Goal: Information Seeking & Learning: Learn about a topic

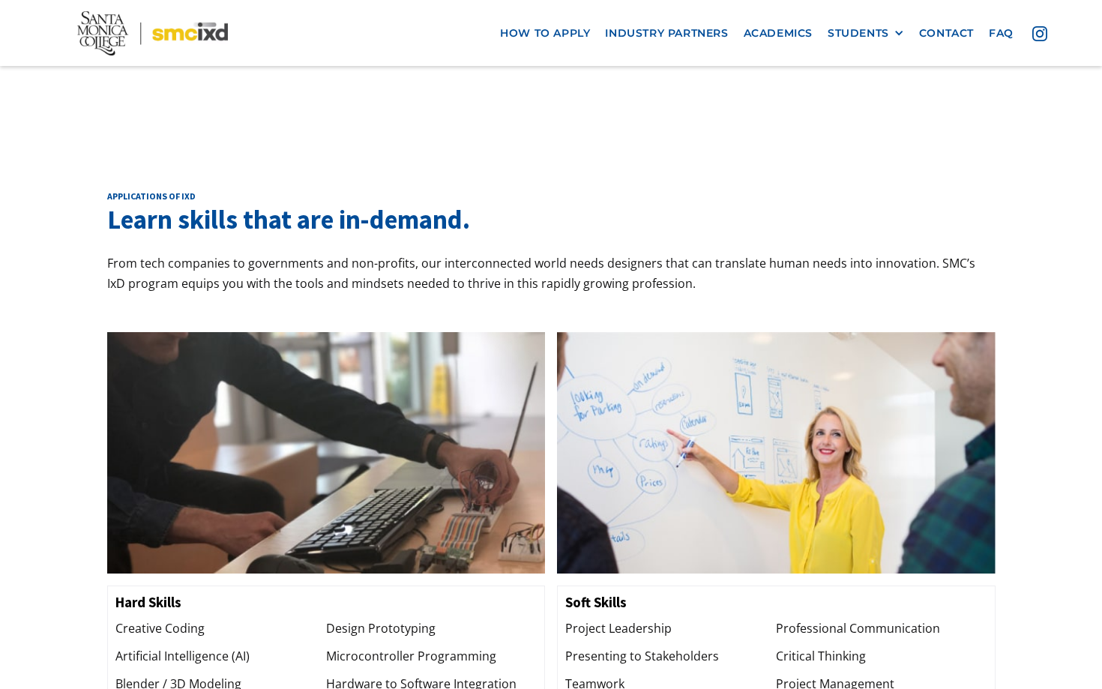
scroll to position [1257, 0]
click at [767, 32] on link "Academics" at bounding box center [778, 33] width 84 height 28
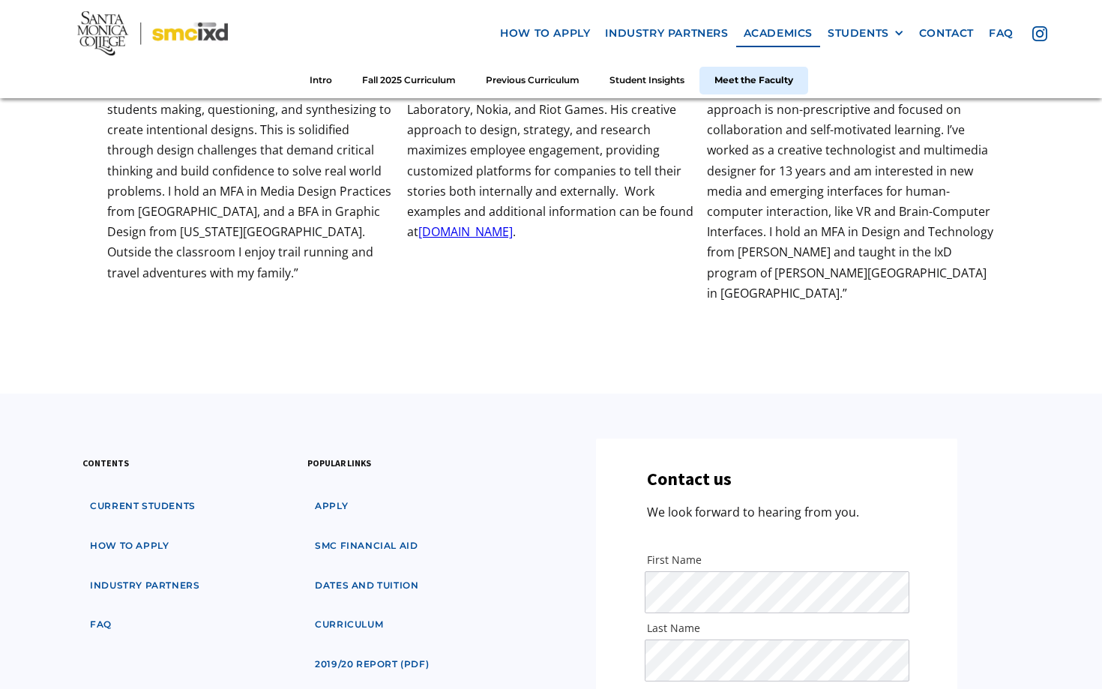
scroll to position [5091, 0]
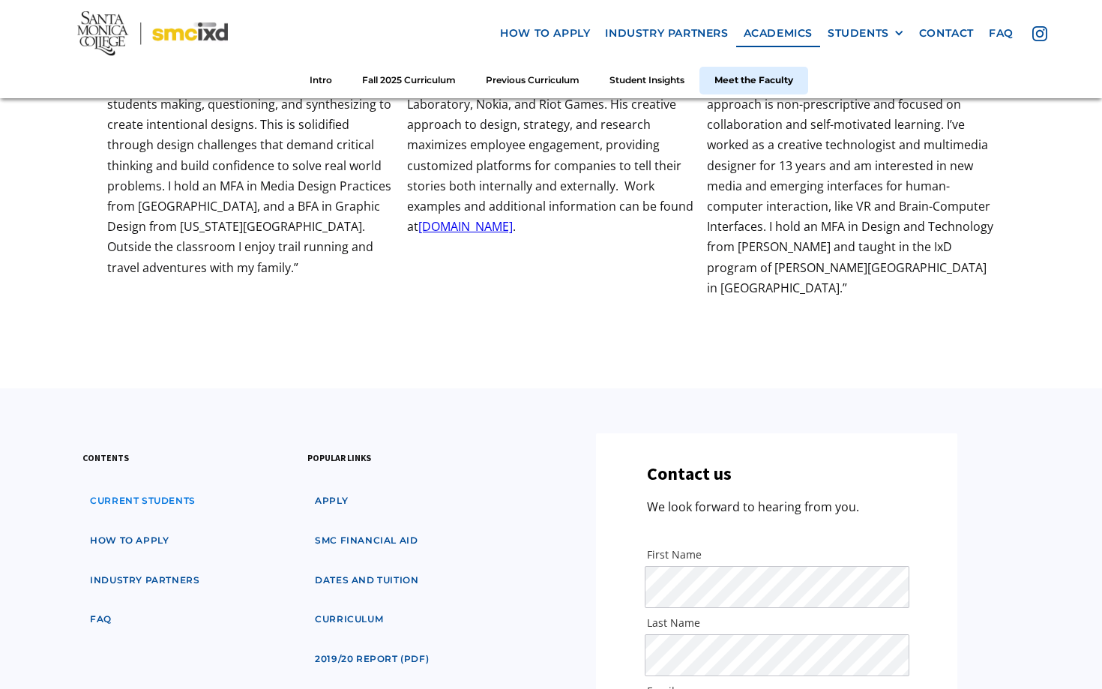
click at [169, 487] on link "Current students" at bounding box center [142, 501] width 121 height 28
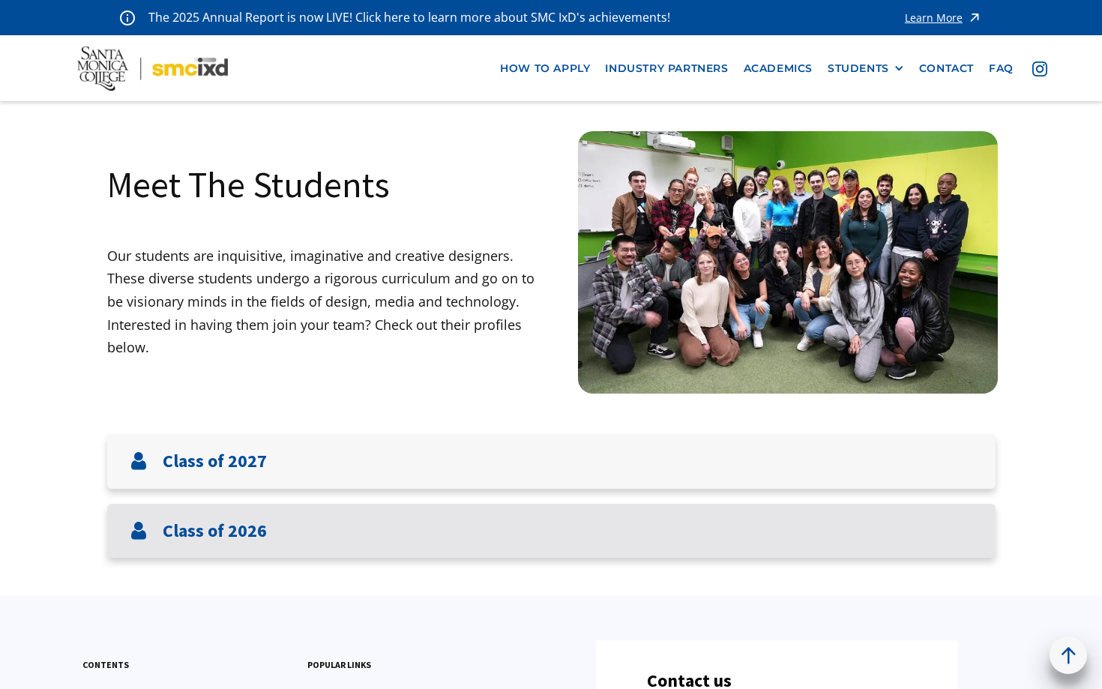
click at [252, 530] on h3 "Class of 2026" at bounding box center [215, 531] width 104 height 22
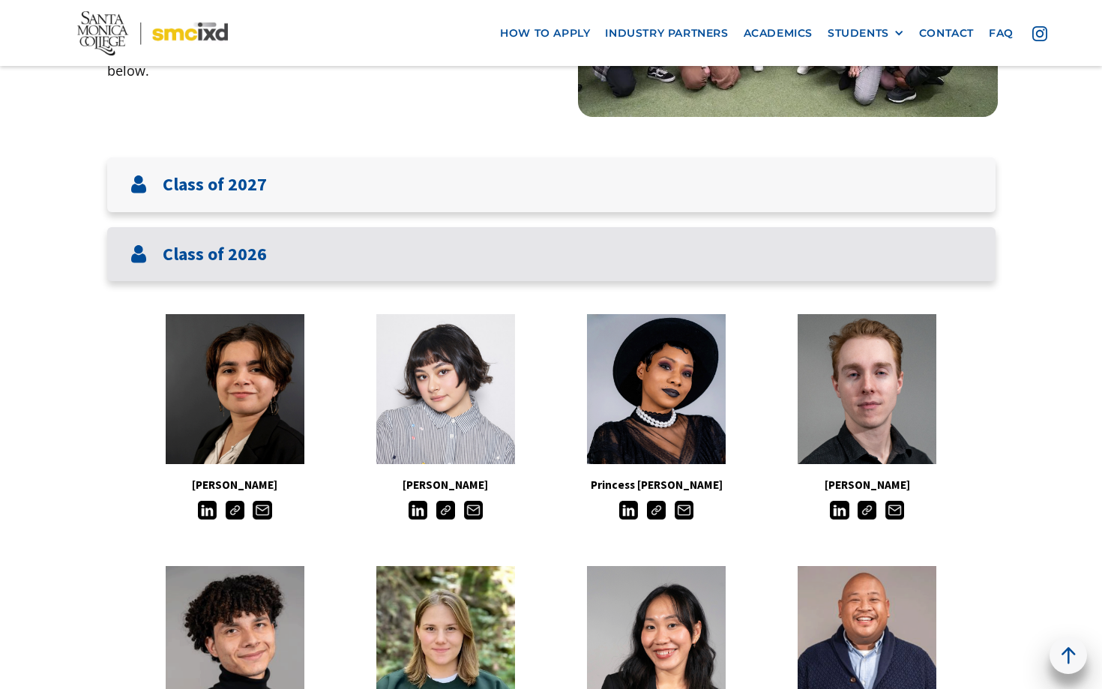
scroll to position [326, 0]
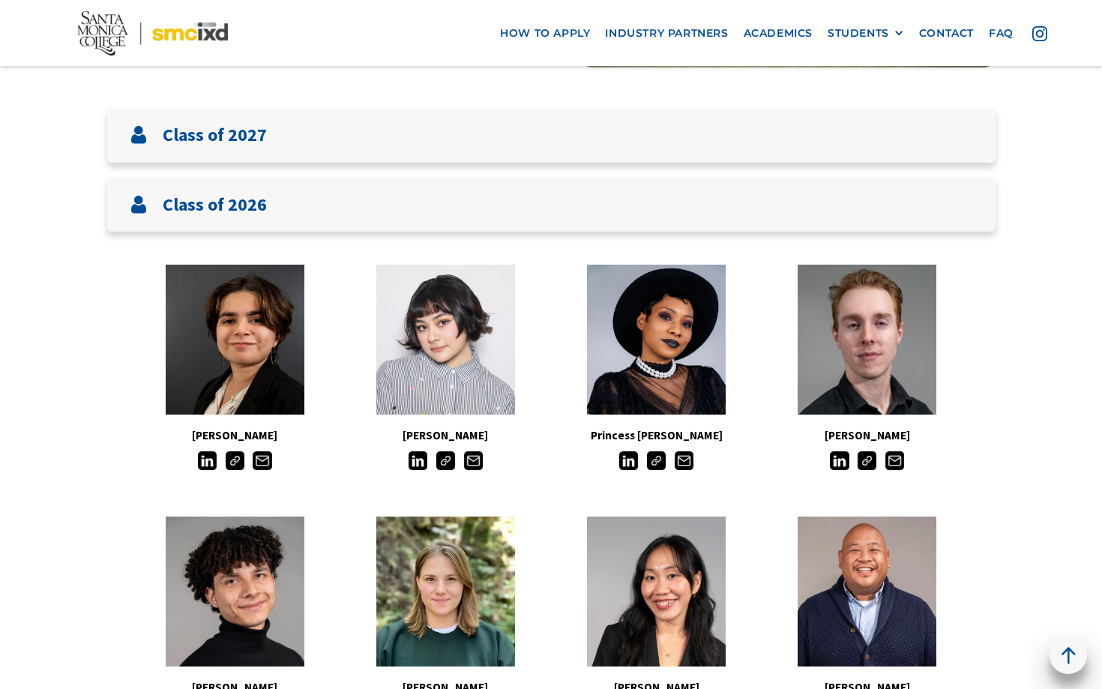
click at [203, 465] on img at bounding box center [207, 460] width 19 height 19
click at [629, 459] on img at bounding box center [628, 460] width 19 height 19
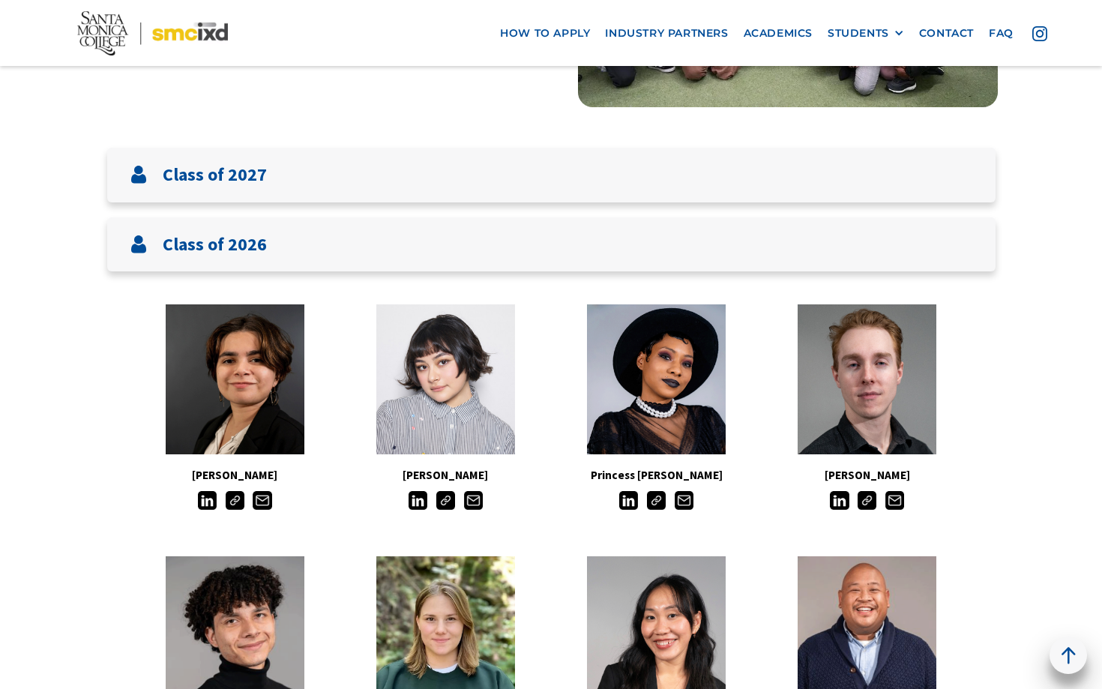
scroll to position [0, 0]
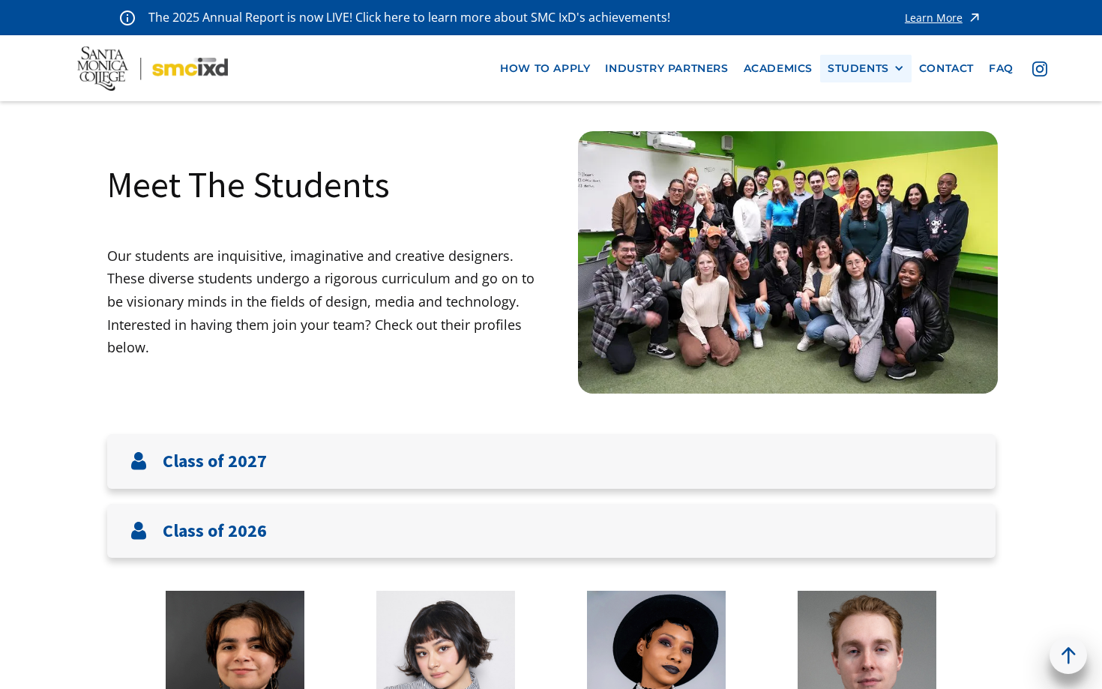
click at [871, 70] on div "STUDENTS" at bounding box center [858, 68] width 61 height 13
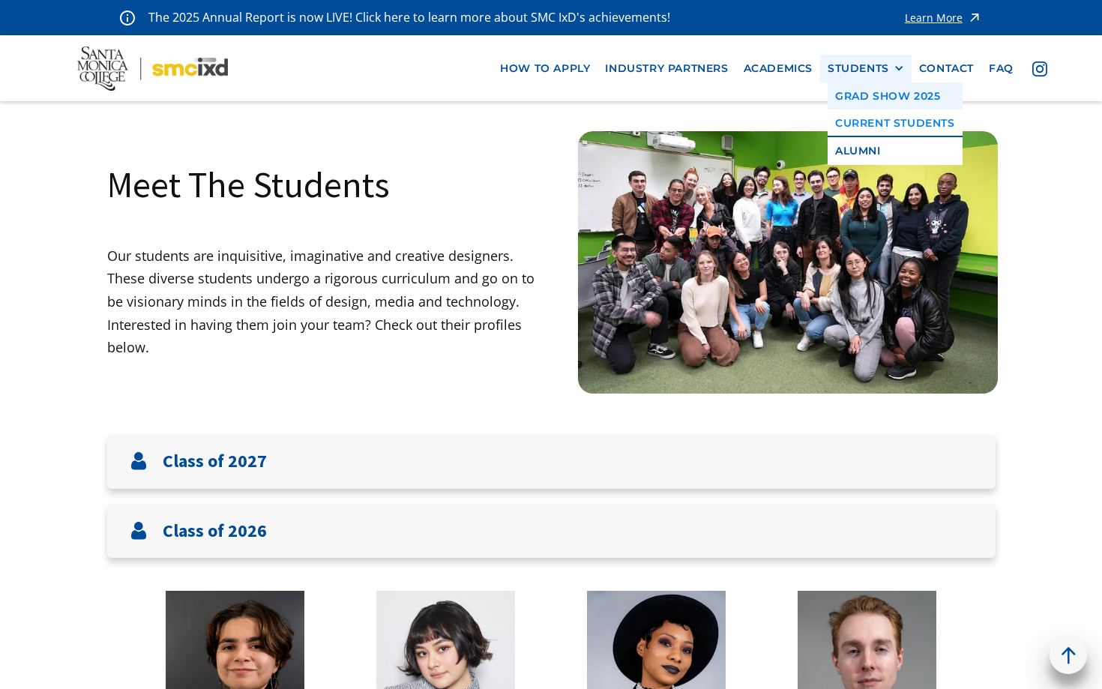
click at [880, 92] on link "GRAD SHOW 2025" at bounding box center [895, 96] width 135 height 28
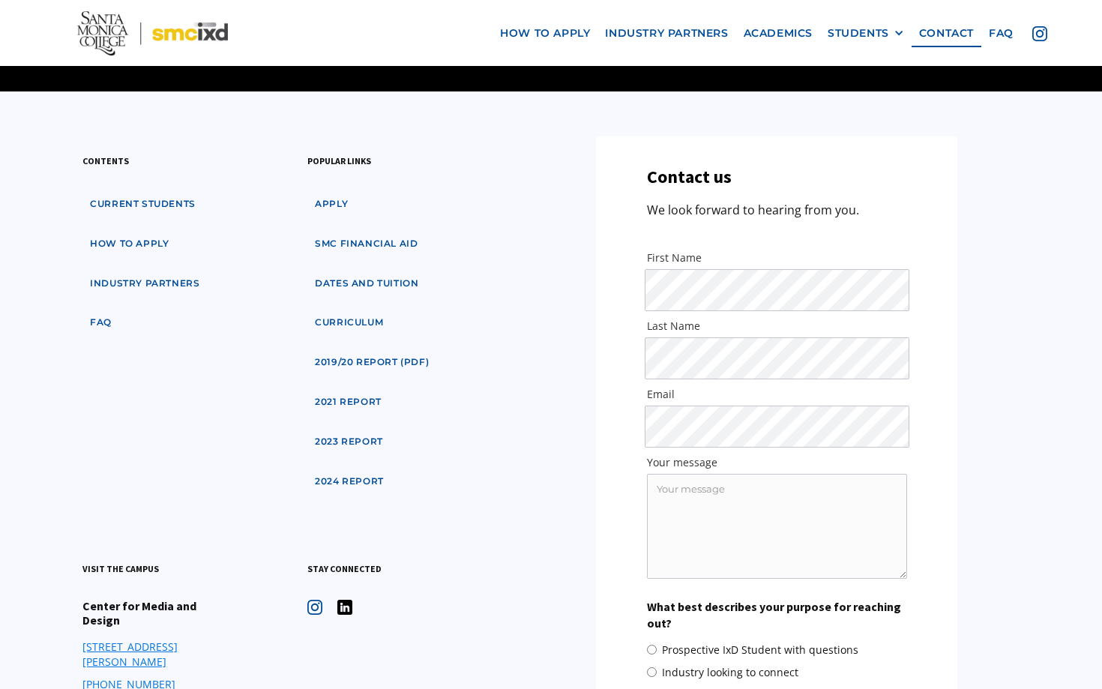
scroll to position [1675, 0]
click at [340, 467] on link "2024 Report" at bounding box center [349, 481] width 84 height 28
click at [164, 271] on link "industry partners" at bounding box center [144, 283] width 124 height 28
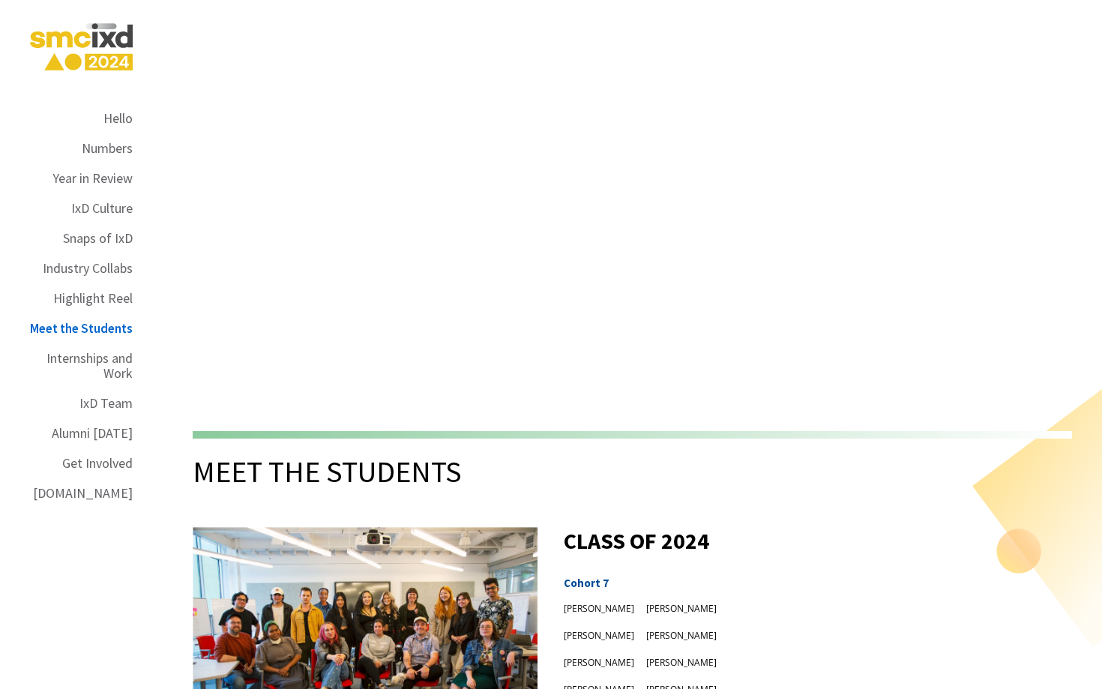
scroll to position [8944, 0]
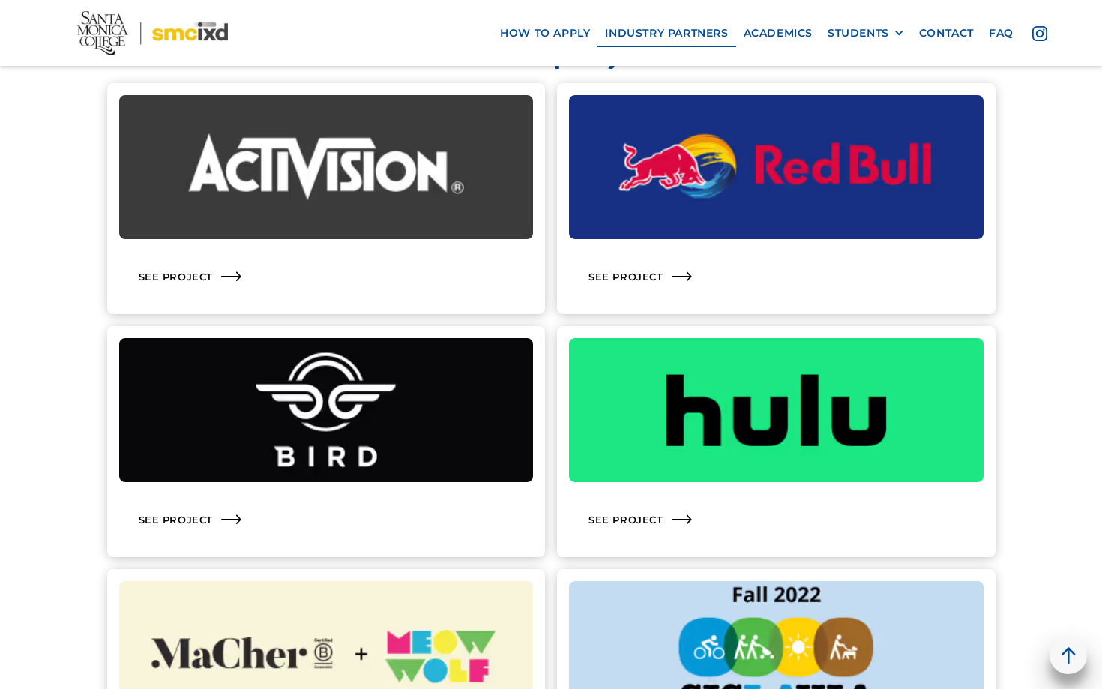
scroll to position [1505, 0]
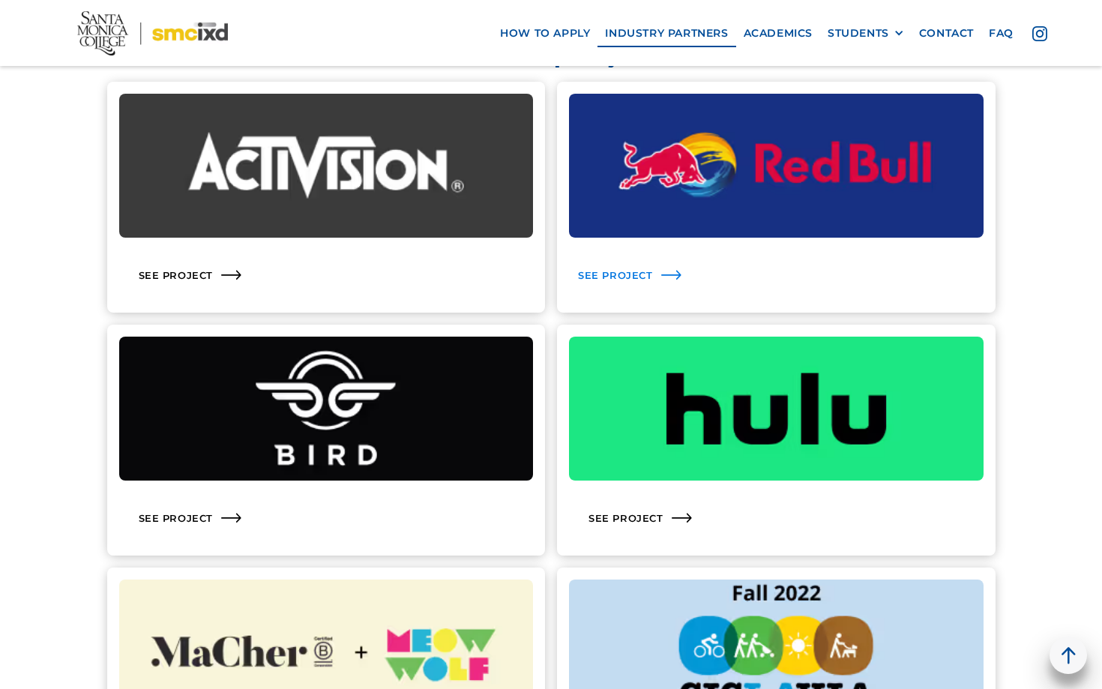
click at [654, 277] on div "See Project" at bounding box center [776, 275] width 415 height 51
click at [622, 278] on div "See Project" at bounding box center [615, 274] width 75 height 13
click at [619, 265] on div "See Project" at bounding box center [776, 275] width 415 height 51
click at [675, 148] on img at bounding box center [776, 166] width 415 height 144
click at [781, 425] on img at bounding box center [776, 409] width 415 height 144
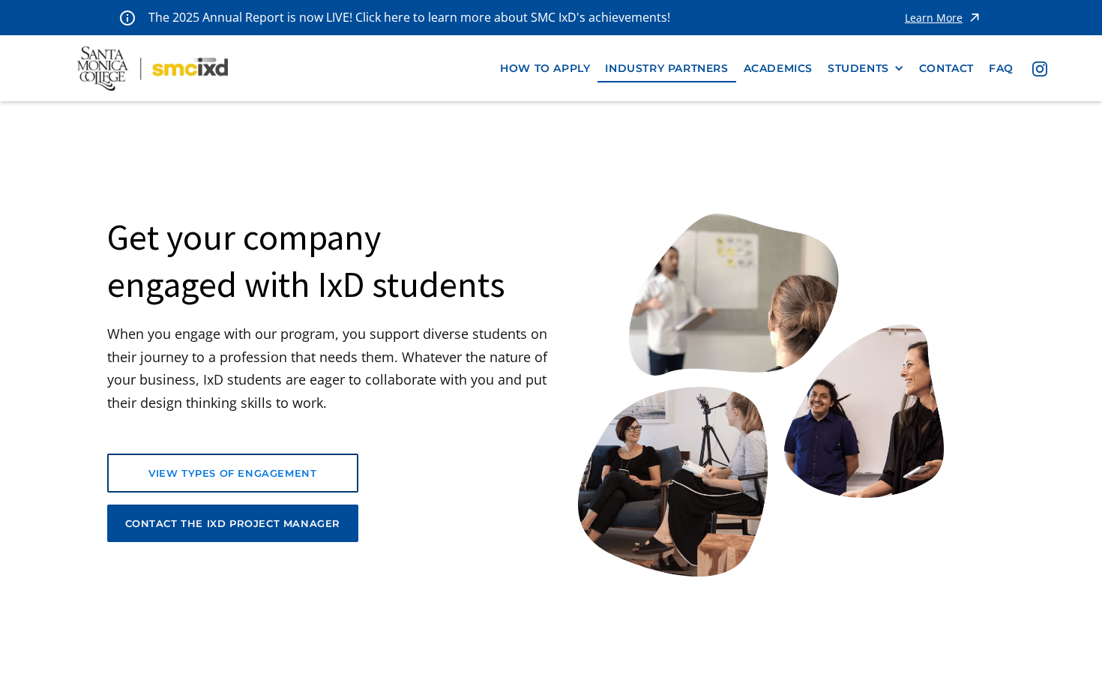
click at [316, 469] on div "view types of engagement" at bounding box center [233, 472] width 213 height 13
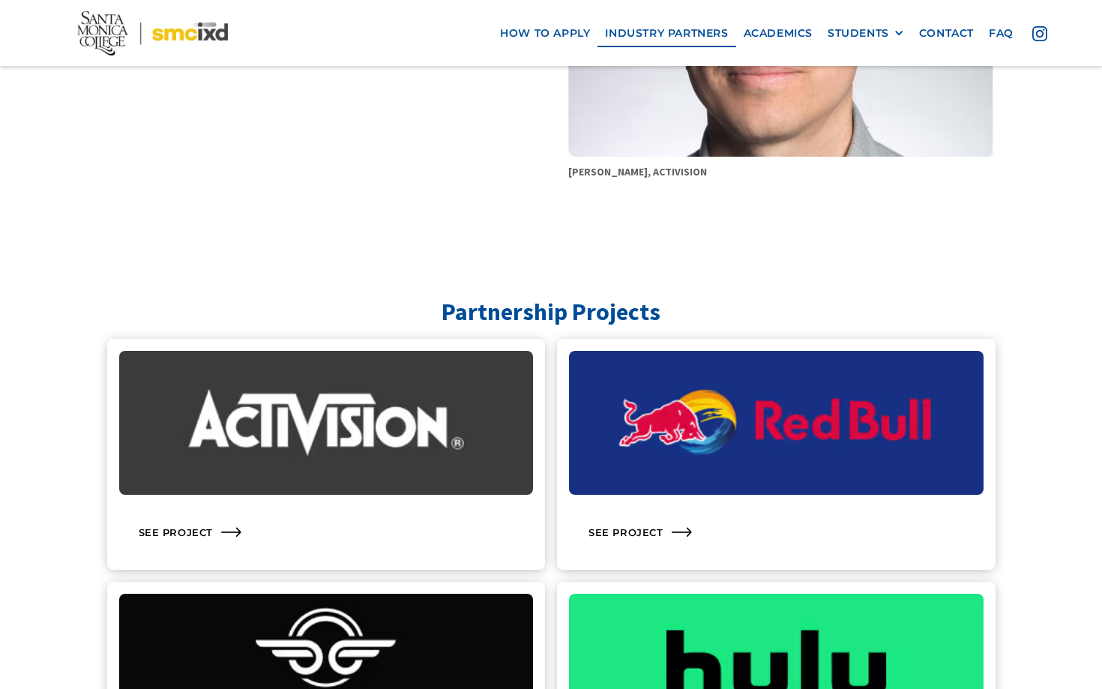
scroll to position [1247, 0]
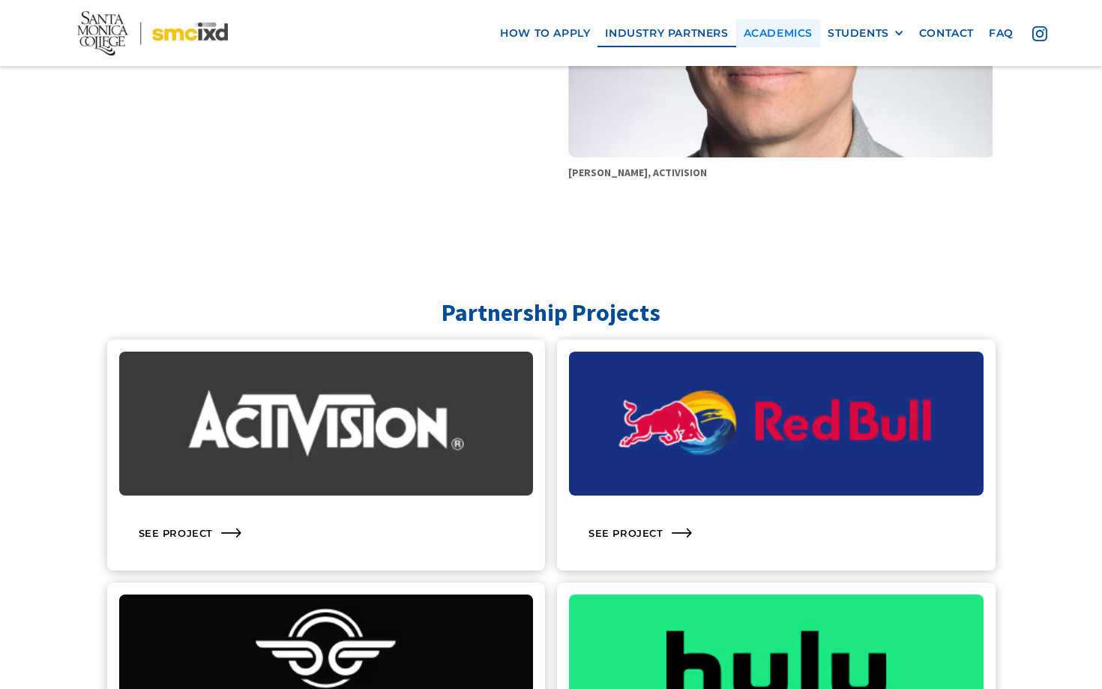
click at [788, 39] on link "Academics" at bounding box center [778, 33] width 84 height 28
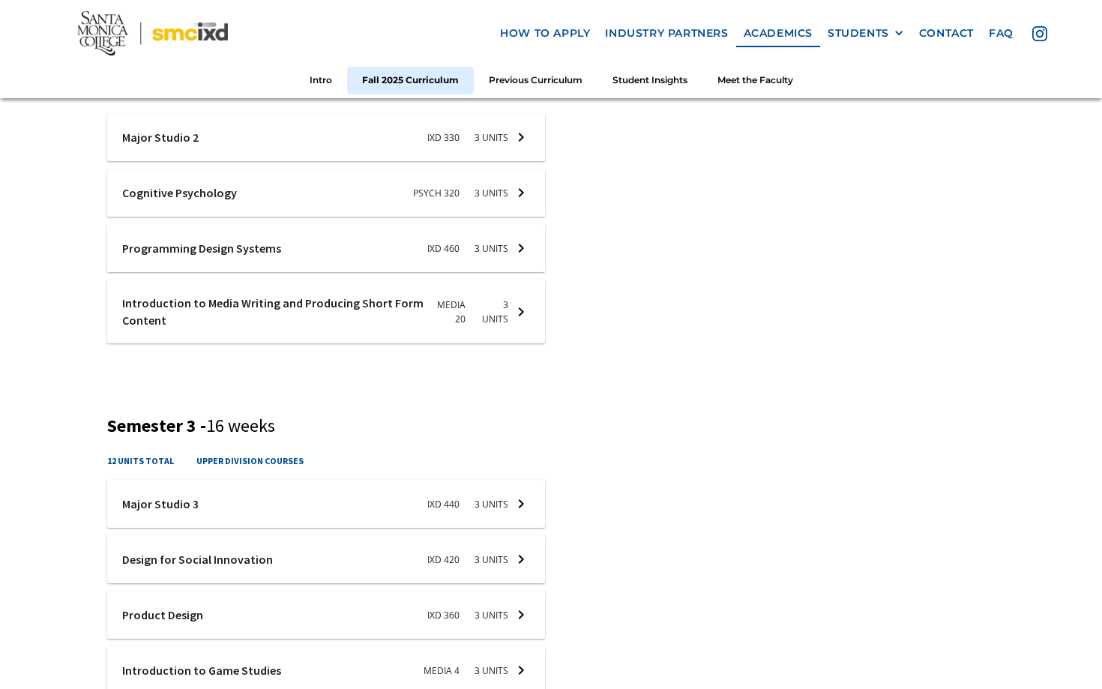
scroll to position [1022, 0]
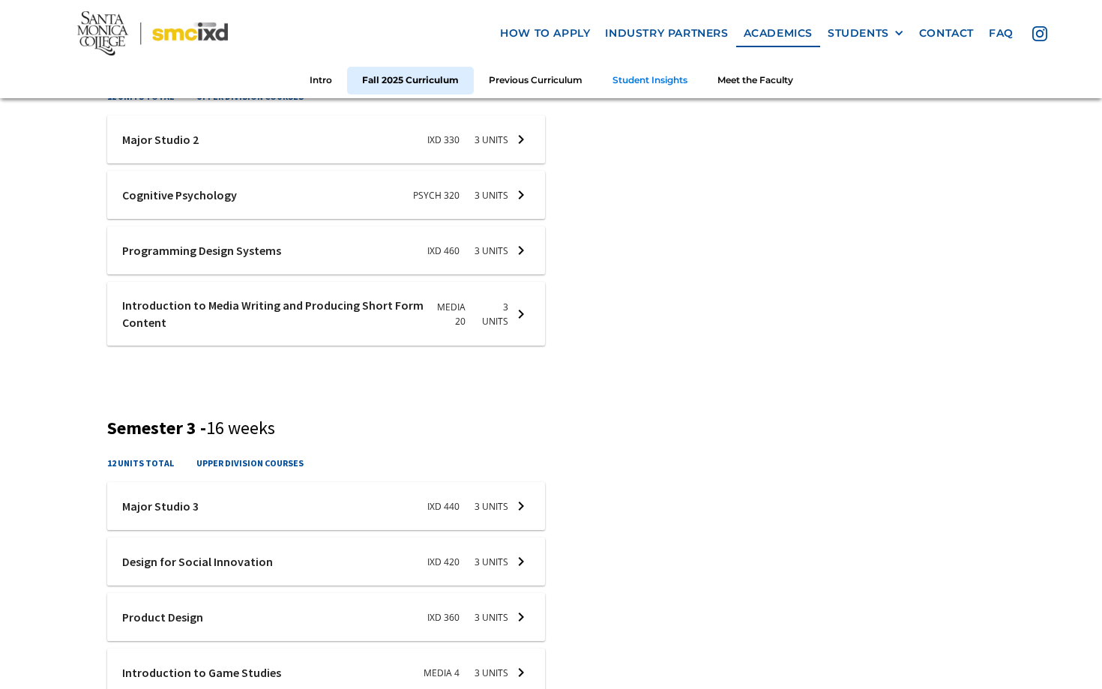
click at [658, 78] on link "Student Insights" at bounding box center [650, 81] width 105 height 28
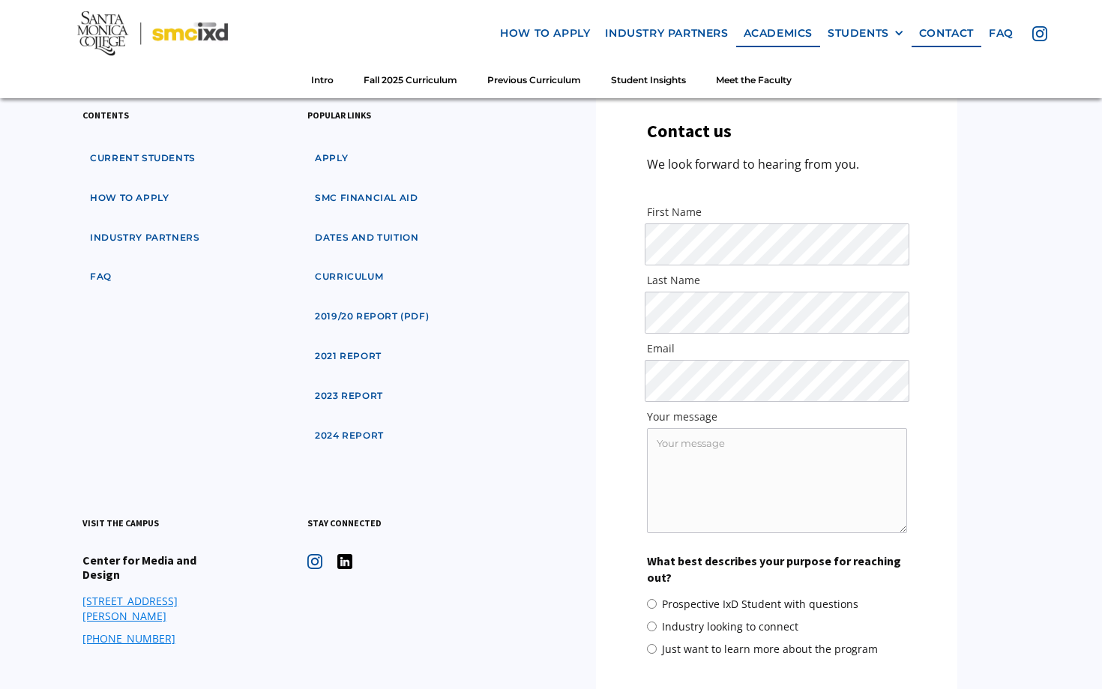
scroll to position [5444, 0]
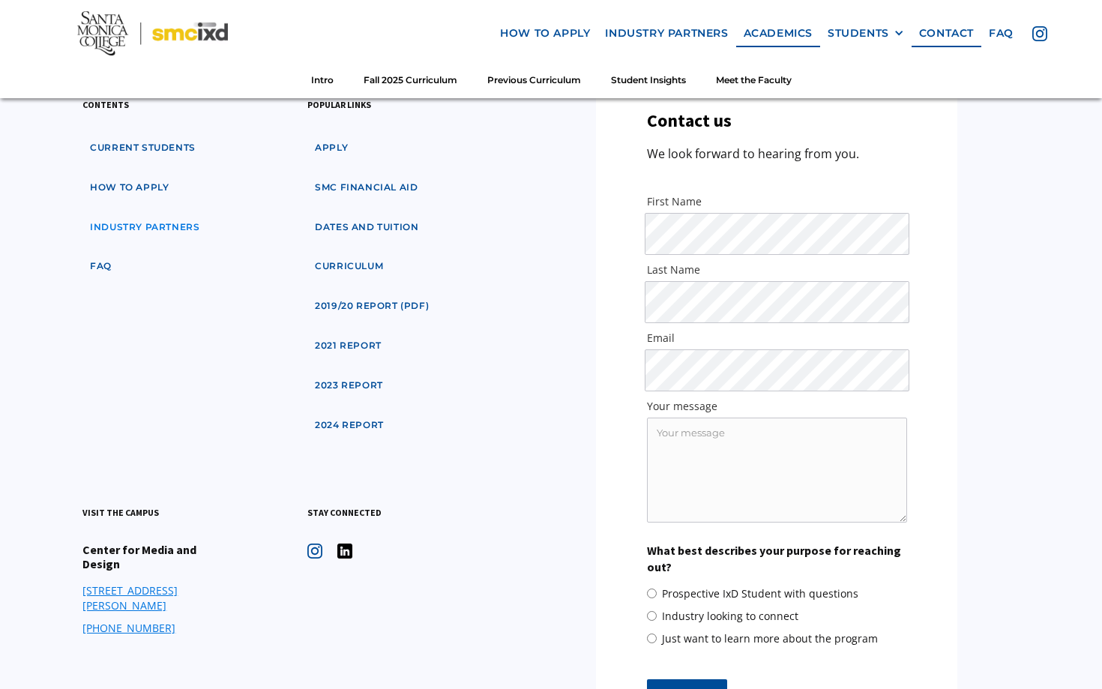
click at [167, 214] on link "industry partners" at bounding box center [144, 228] width 124 height 28
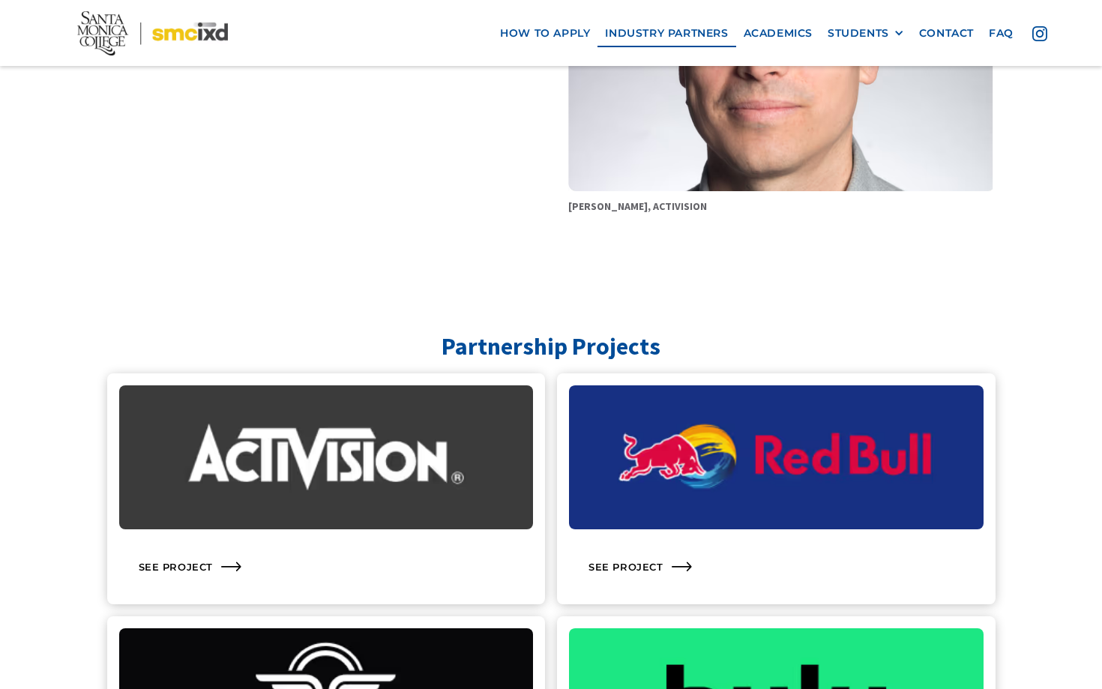
scroll to position [1265, 0]
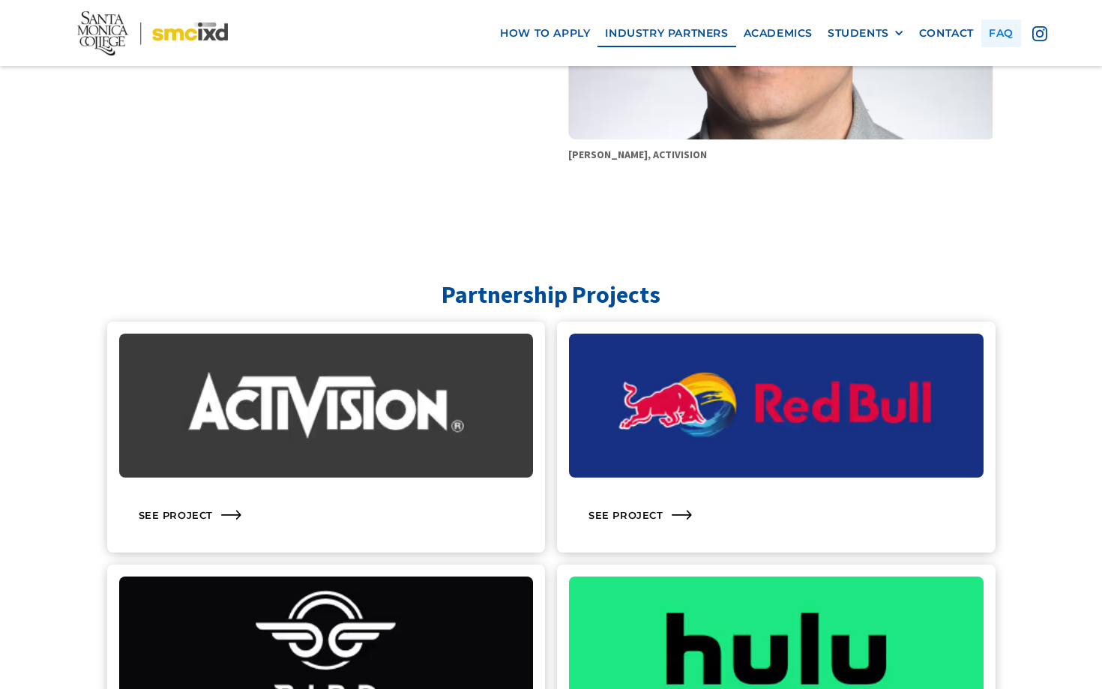
click at [1001, 34] on link "faq" at bounding box center [1002, 33] width 40 height 28
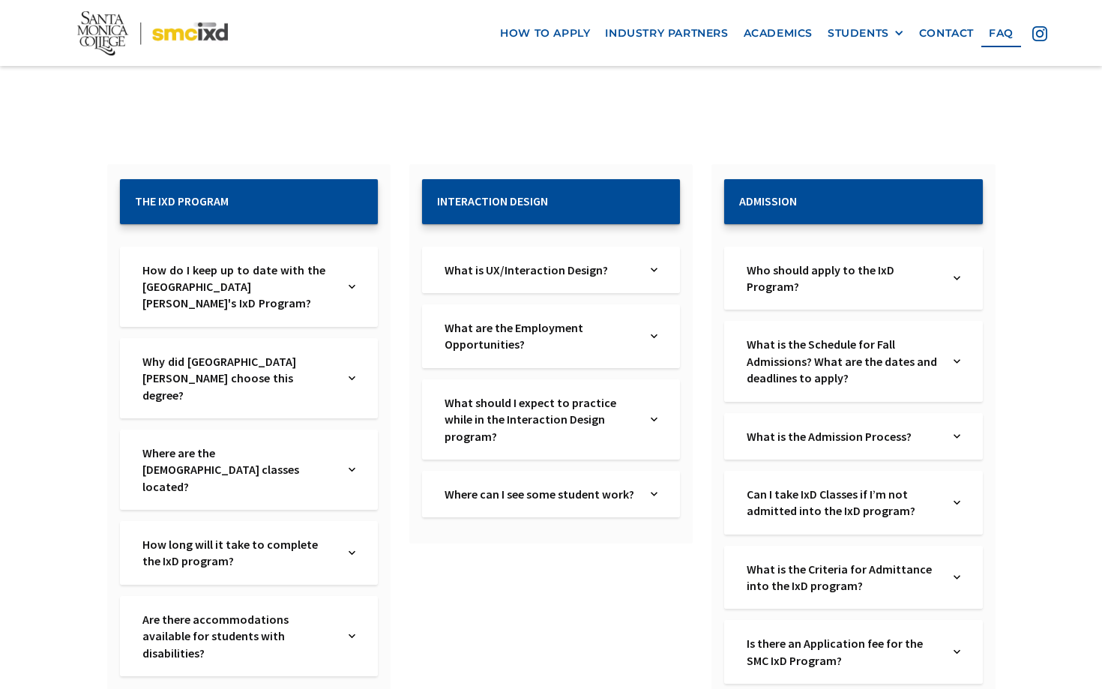
scroll to position [202, 0]
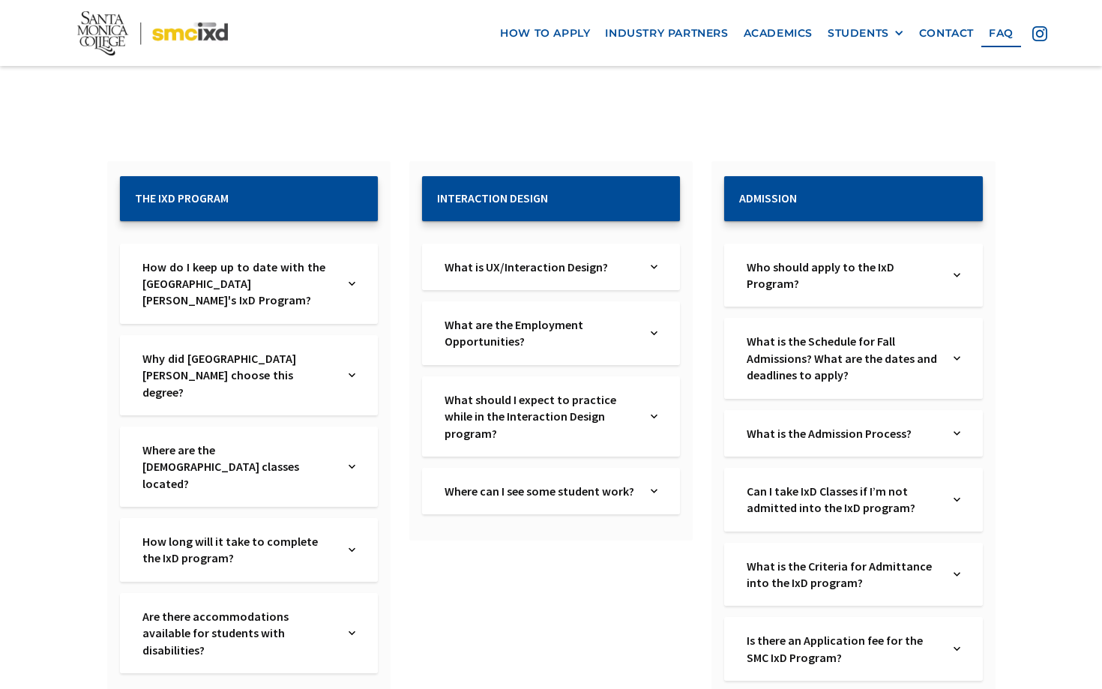
click at [572, 279] on div "What is UX/Interaction Design? Text Link" at bounding box center [551, 267] width 258 height 46
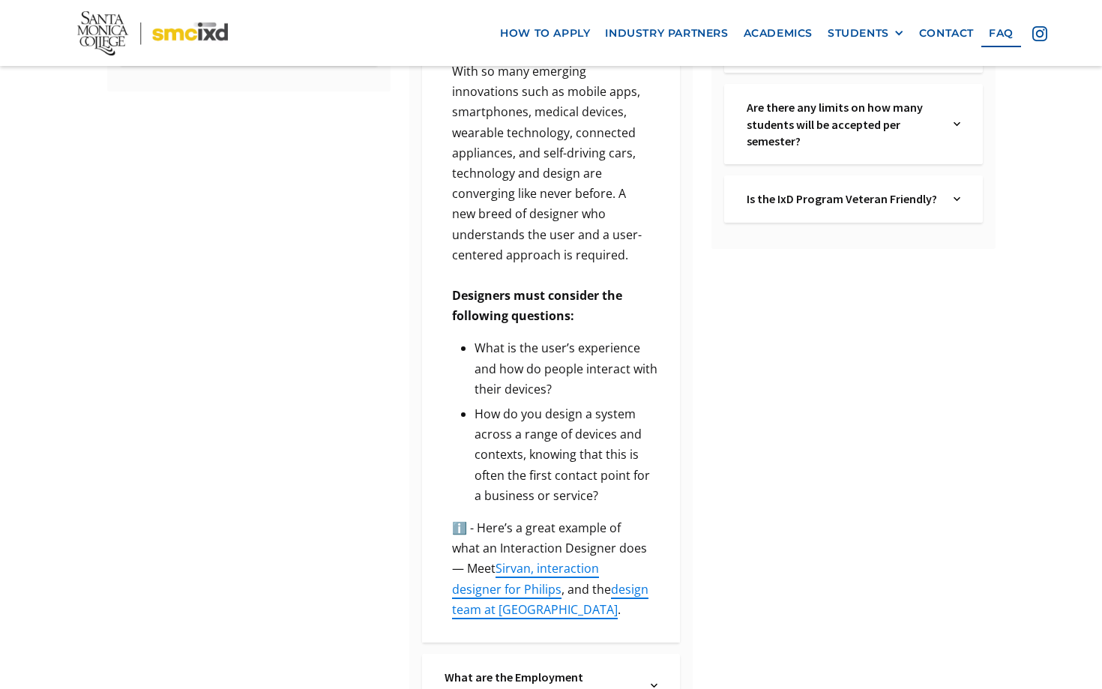
scroll to position [1153, 0]
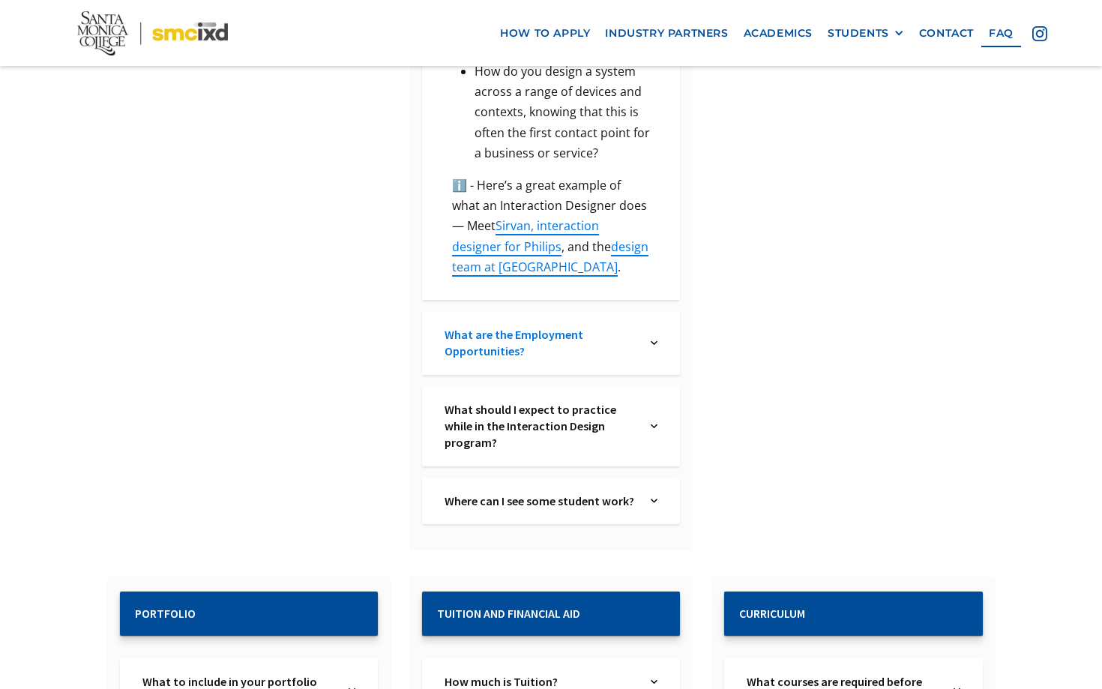
click at [609, 329] on link "What are the Employment Opportunities?" at bounding box center [541, 343] width 192 height 34
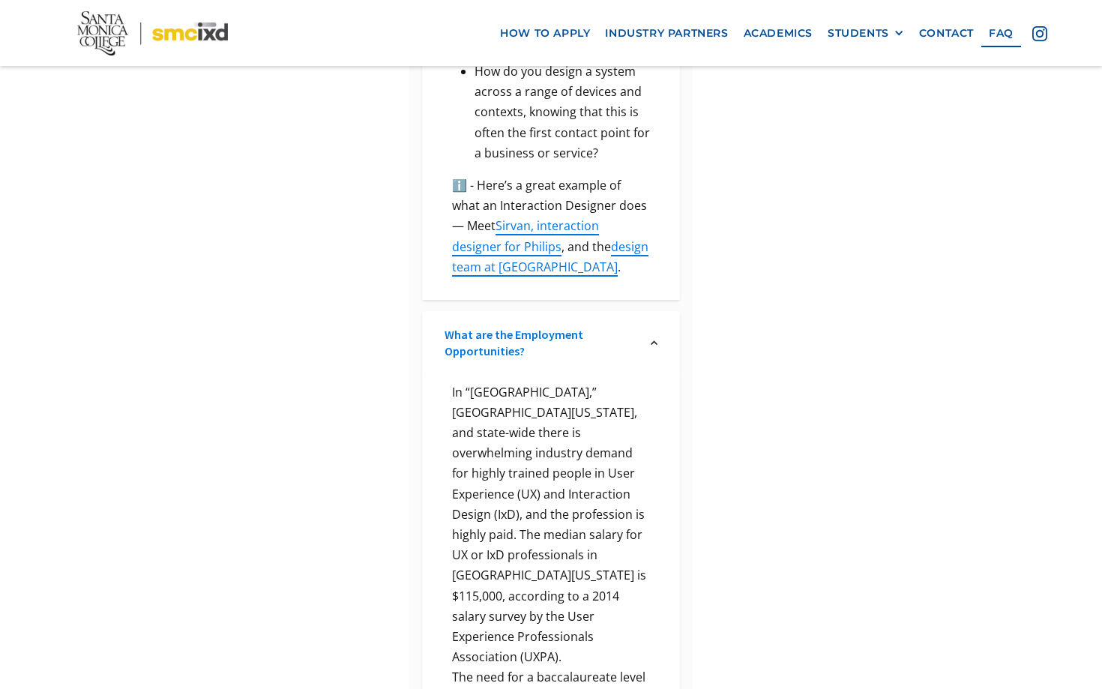
click at [609, 329] on link "What are the Employment Opportunities?" at bounding box center [541, 343] width 192 height 34
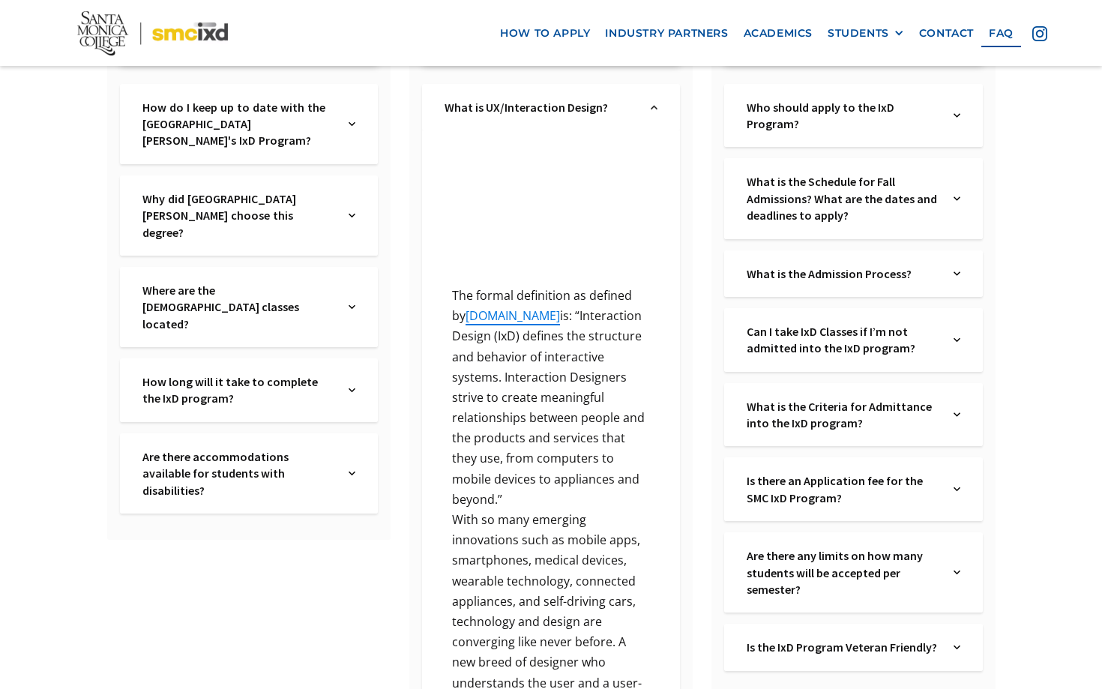
scroll to position [392, 0]
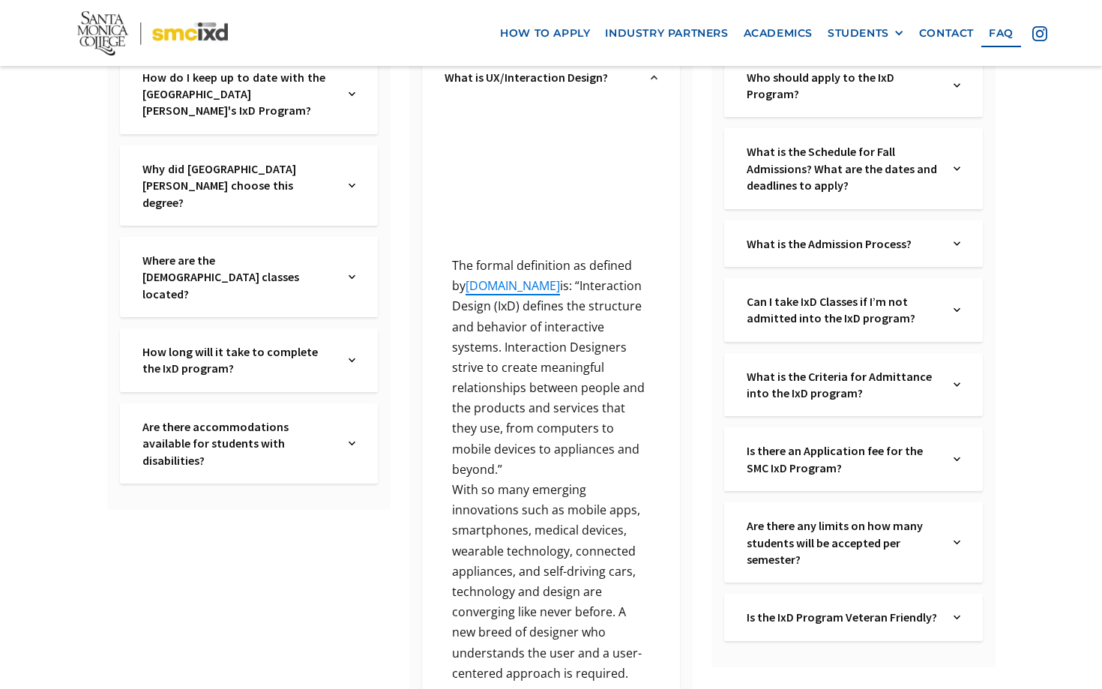
click at [961, 311] on div "Can I take IxD Classes if I’m not admitted into the IxD program? Text Link" at bounding box center [853, 310] width 258 height 64
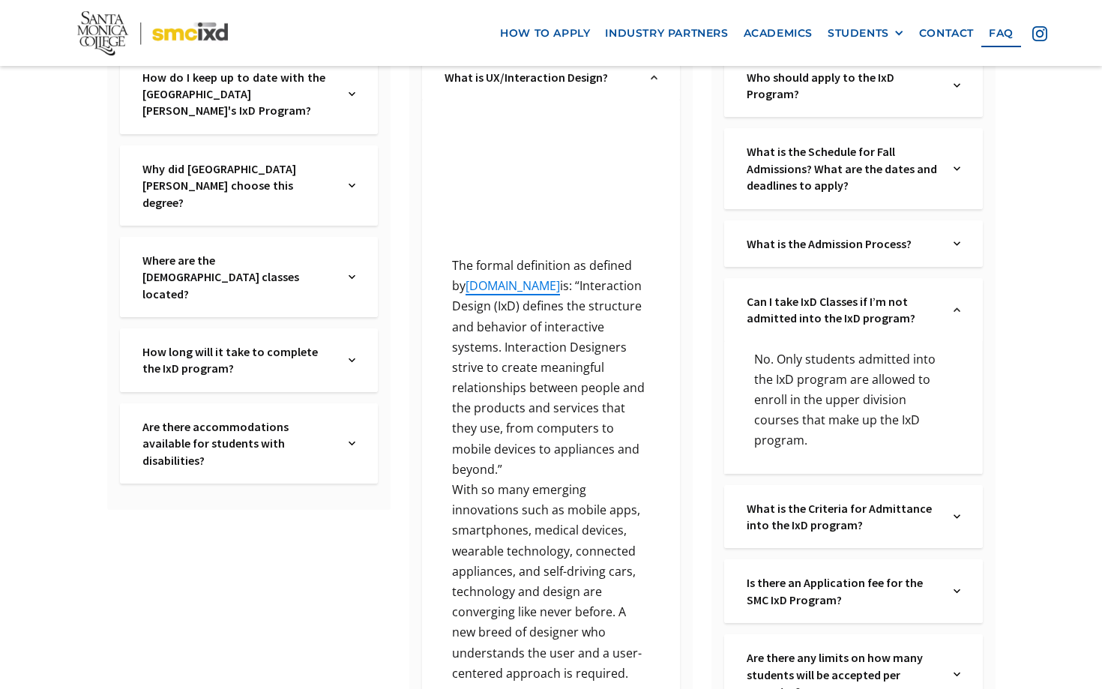
click at [961, 310] on div "Can I take IxD Classes if I’m not admitted into the IxD program? Text Link" at bounding box center [853, 310] width 258 height 64
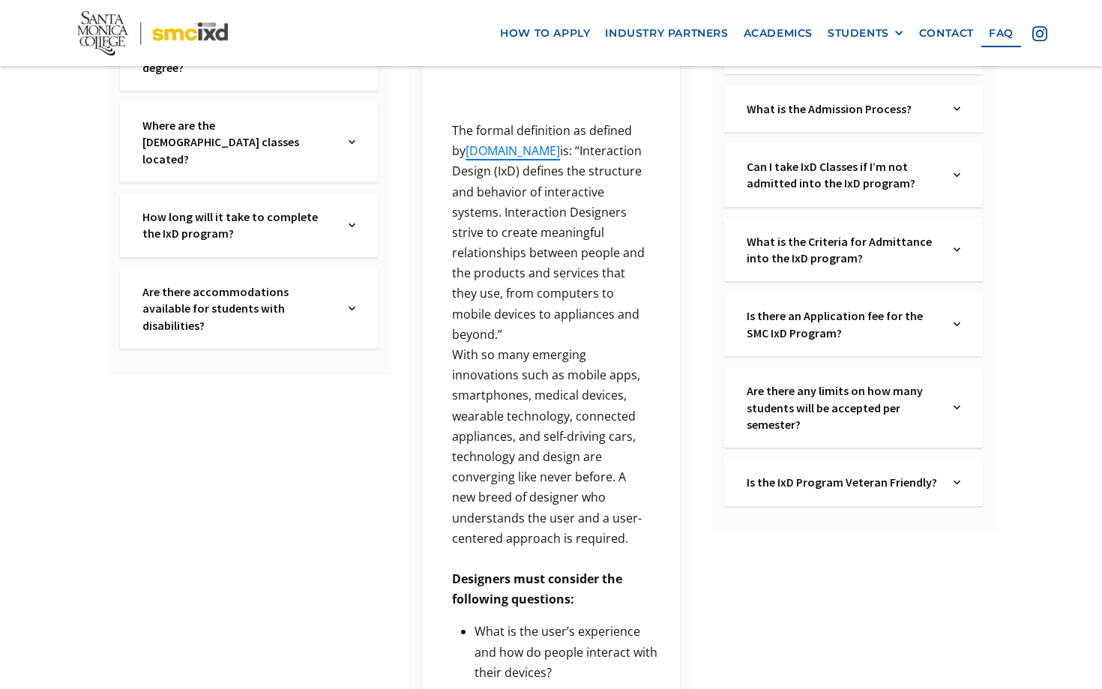
scroll to position [529, 0]
click at [952, 340] on div "Is there an Application fee for the SMC IxD Program? Text Link" at bounding box center [853, 323] width 258 height 64
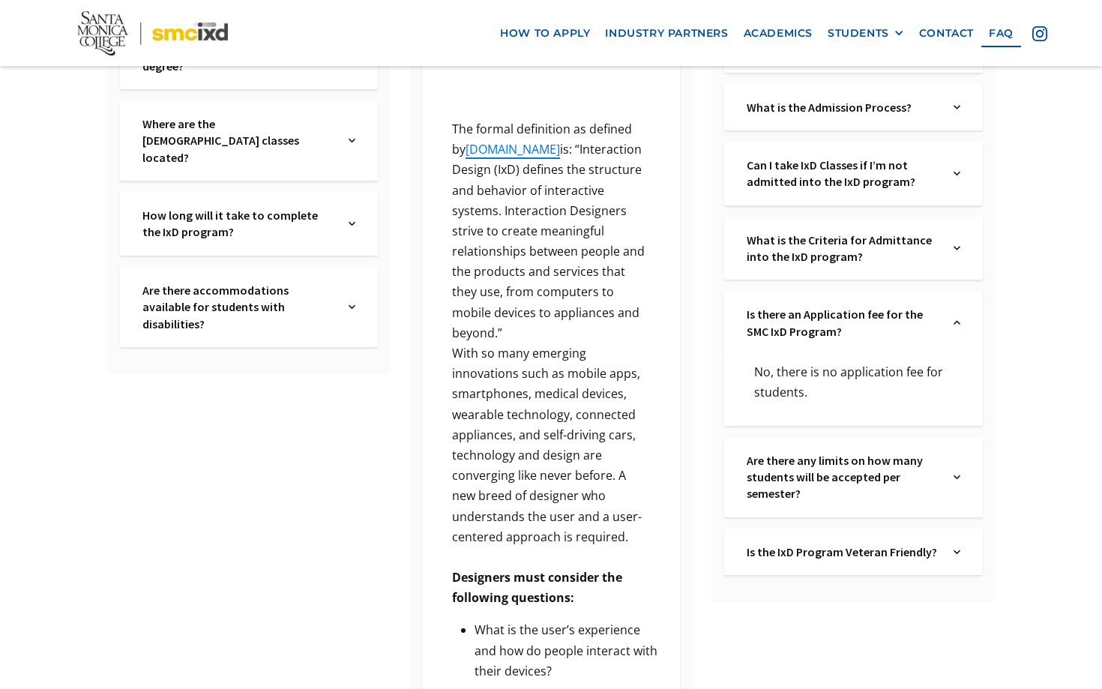
click at [952, 340] on div "Is there an Application fee for the SMC IxD Program? Text Link" at bounding box center [853, 323] width 258 height 64
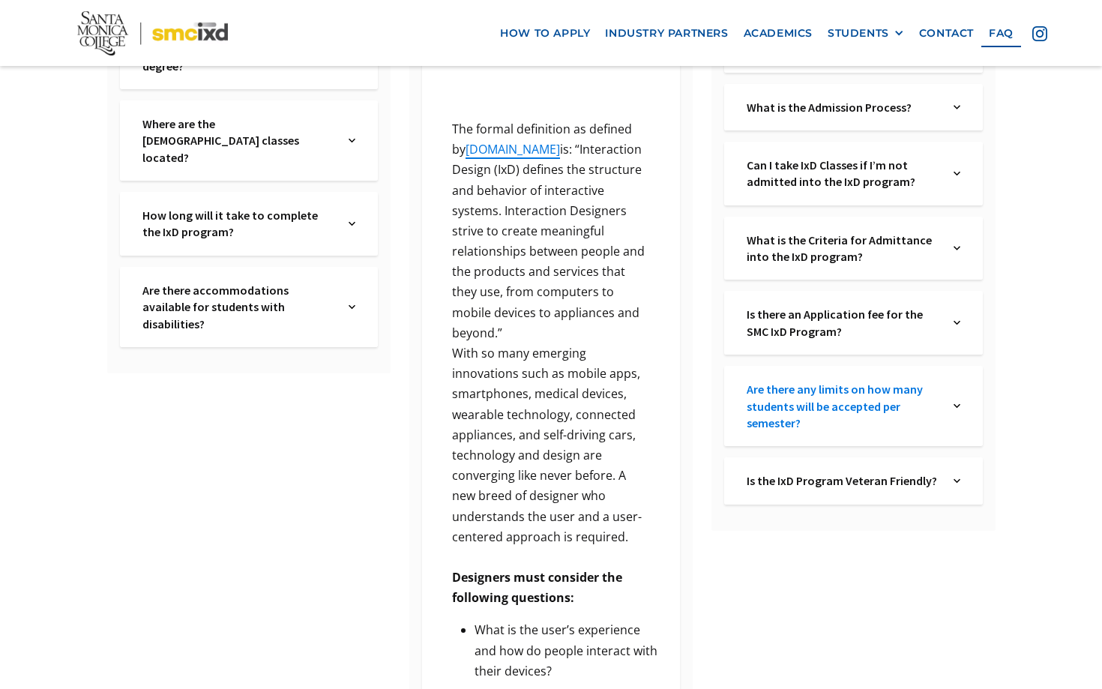
click at [937, 400] on link "Are there any limits on how many students will be accepted per semester?" at bounding box center [843, 406] width 192 height 50
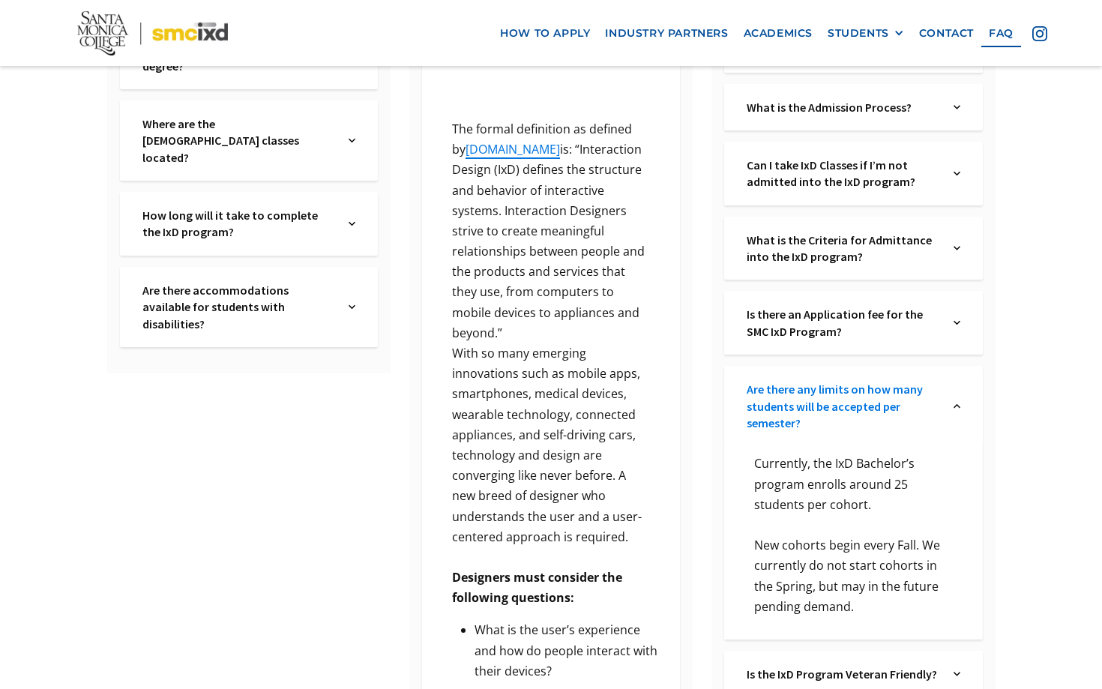
click at [937, 400] on link "Are there any limits on how many students will be accepted per semester?" at bounding box center [843, 406] width 192 height 50
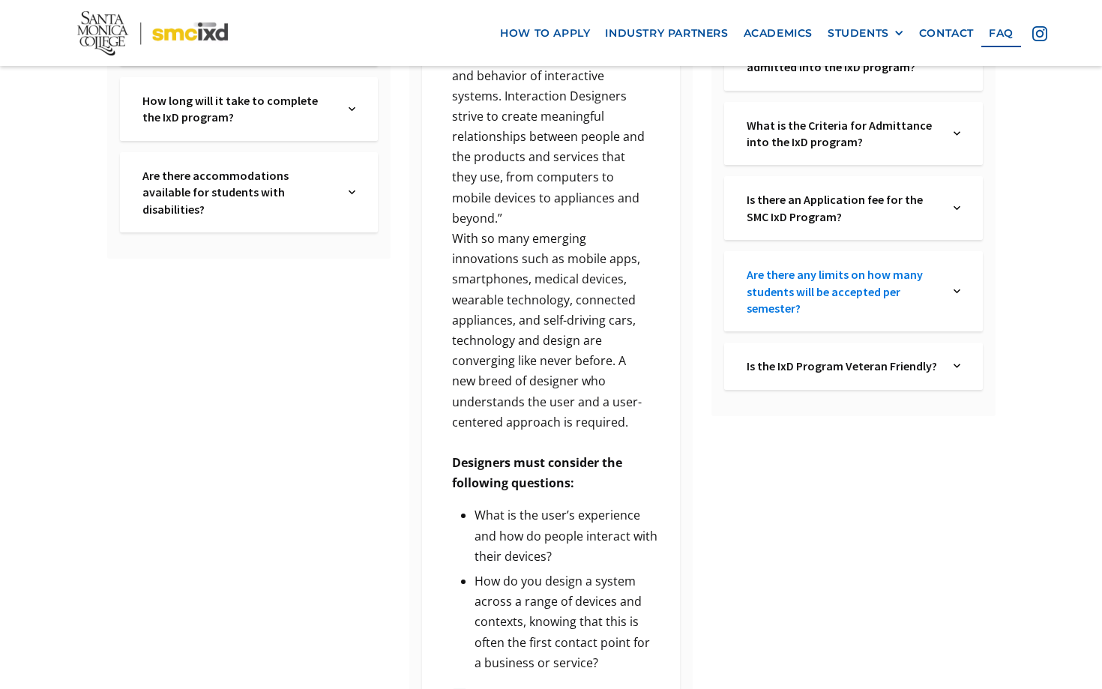
scroll to position [645, 0]
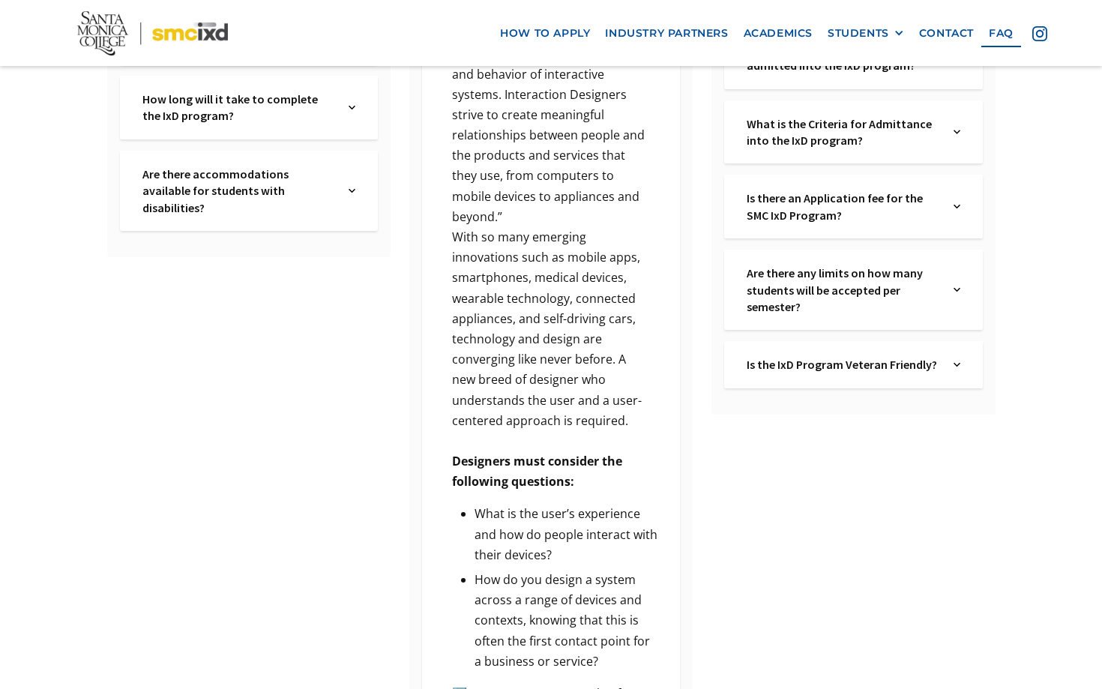
click at [842, 374] on div "Is the IxD Program Veteran Friendly? Text Link" at bounding box center [853, 364] width 258 height 46
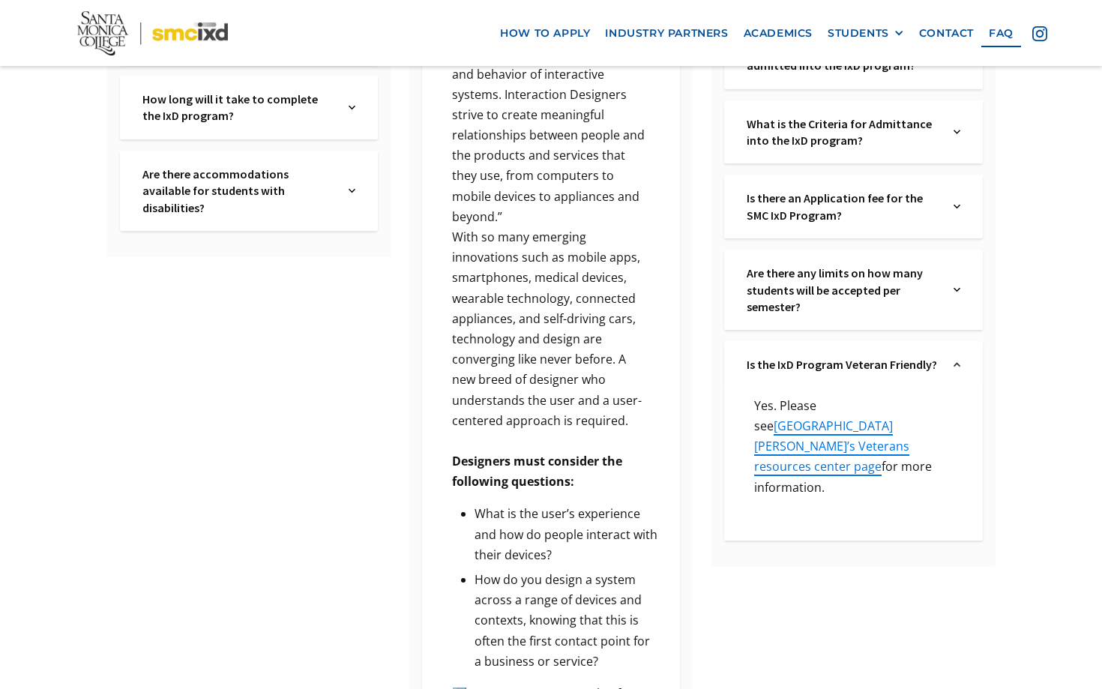
click at [842, 374] on div "Is the IxD Program Veteran Friendly? Text Link" at bounding box center [853, 364] width 258 height 46
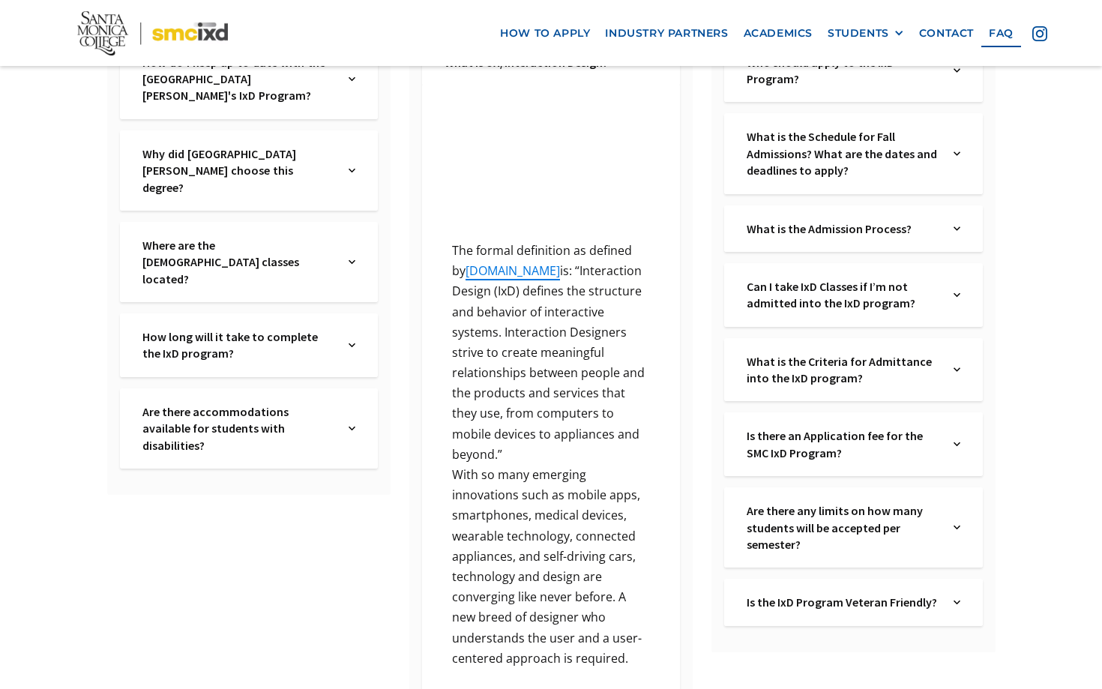
scroll to position [394, 0]
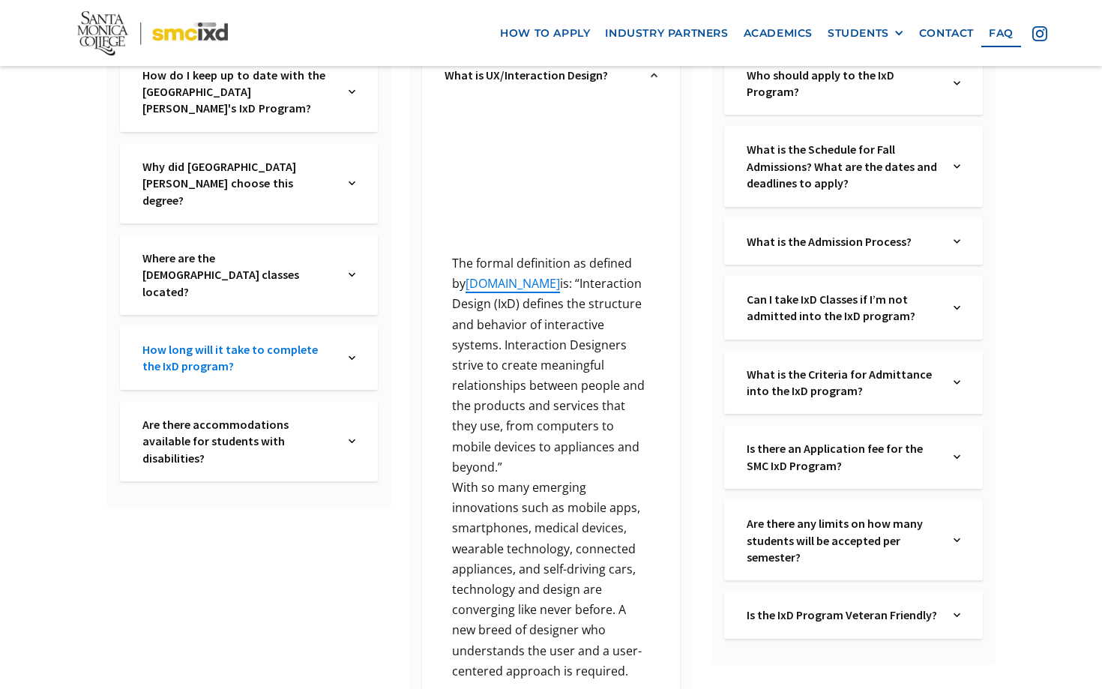
click at [325, 341] on link "How long will it take to complete the IxD program?" at bounding box center [238, 358] width 192 height 34
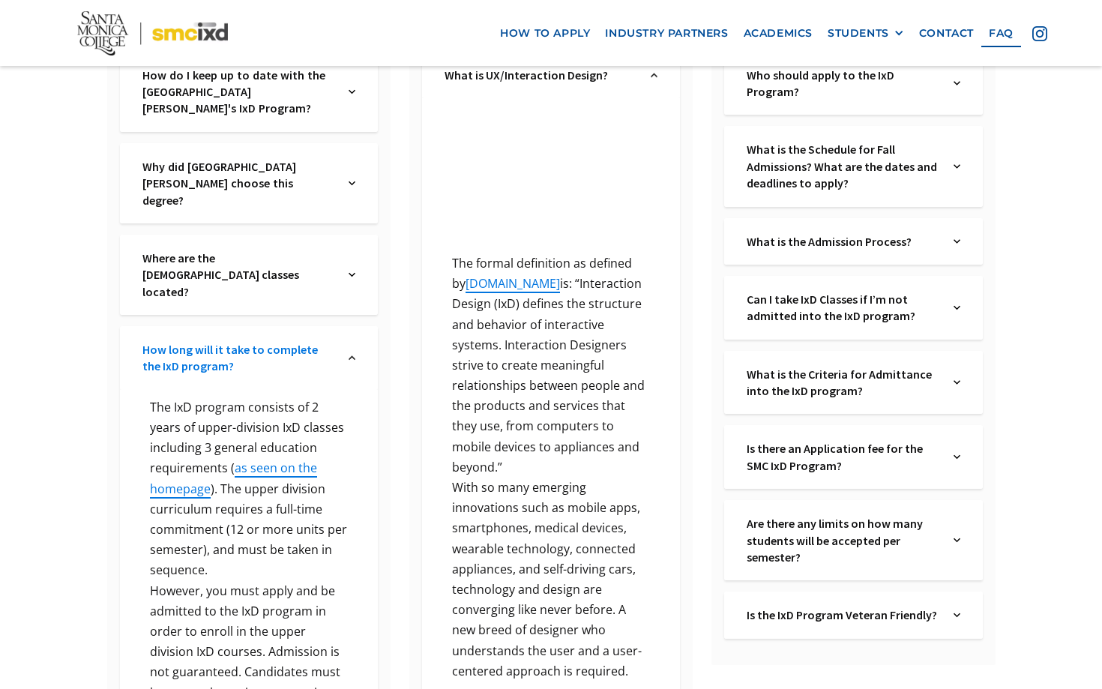
click at [325, 341] on link "How long will it take to complete the IxD program?" at bounding box center [238, 358] width 192 height 34
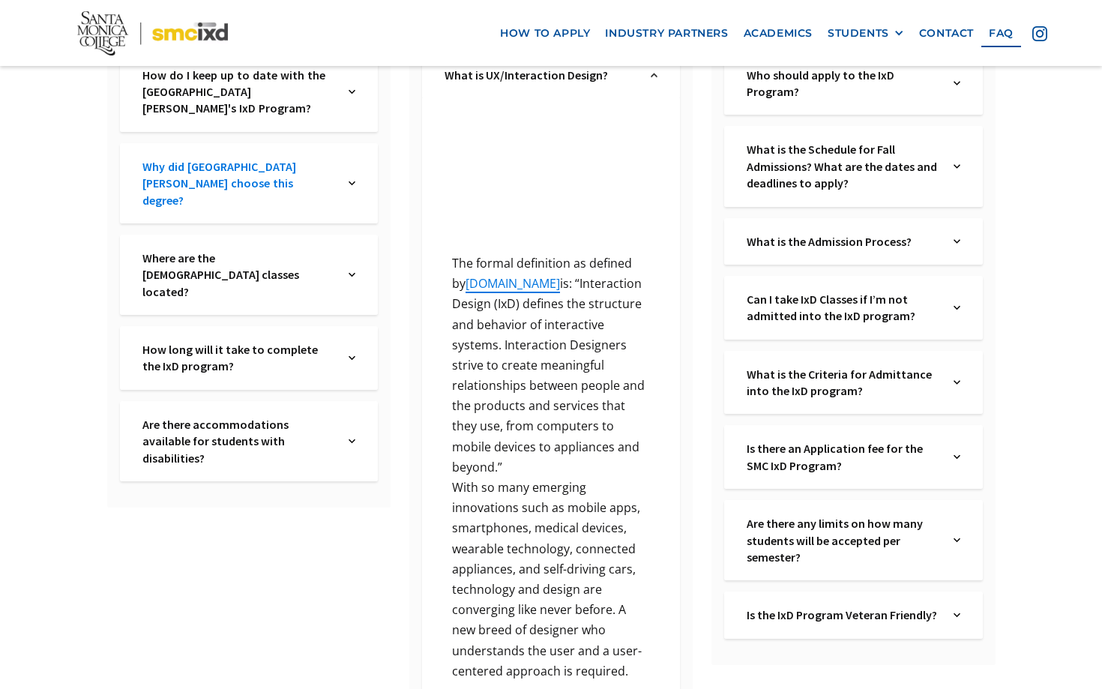
click at [316, 169] on link "Why did [GEOGRAPHIC_DATA][PERSON_NAME] choose this degree?" at bounding box center [238, 183] width 192 height 50
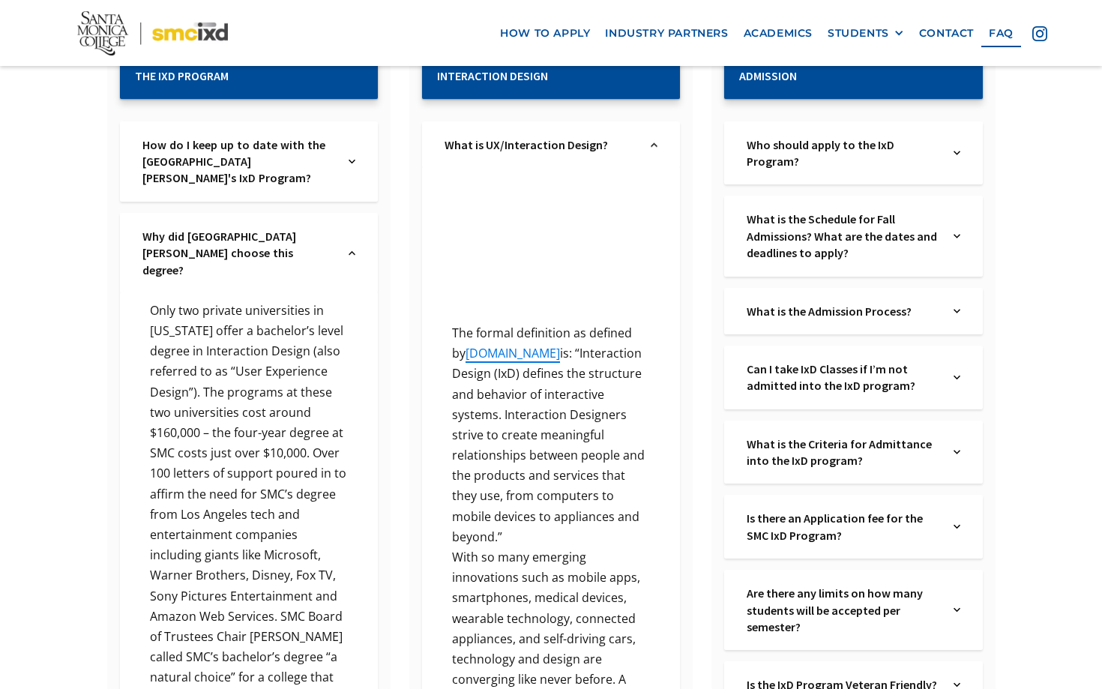
scroll to position [276, 0]
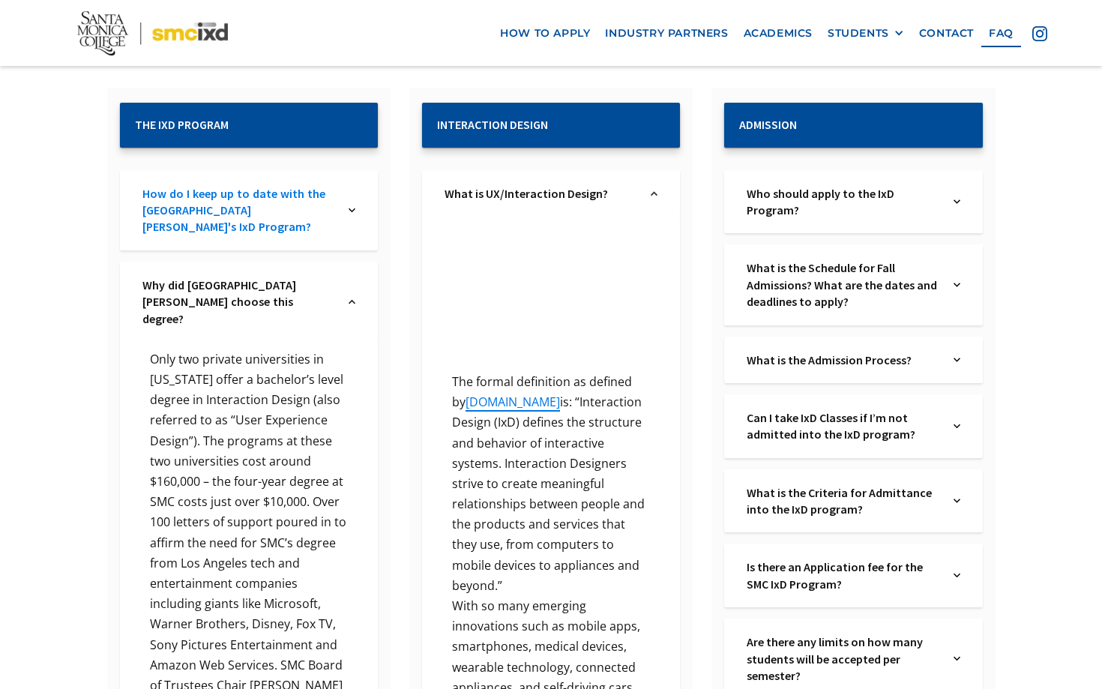
click at [291, 217] on link "How do I keep up to date with the [GEOGRAPHIC_DATA][PERSON_NAME]'s IxD Program?" at bounding box center [238, 210] width 192 height 50
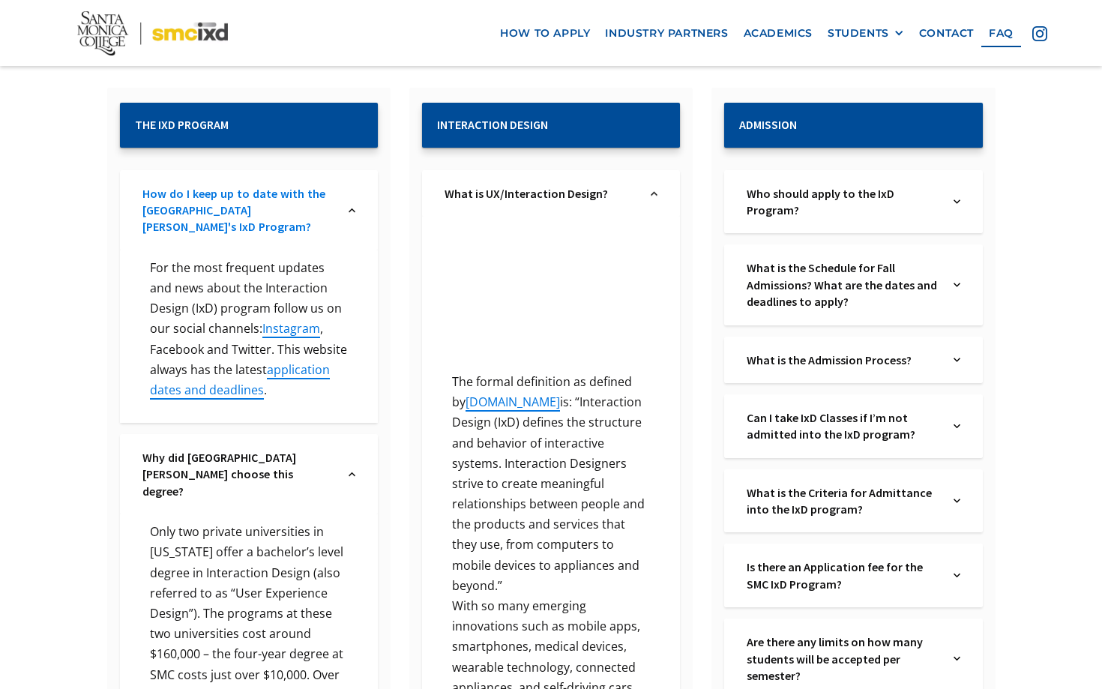
click at [291, 216] on link "How do I keep up to date with the [GEOGRAPHIC_DATA][PERSON_NAME]'s IxD Program?" at bounding box center [238, 210] width 192 height 50
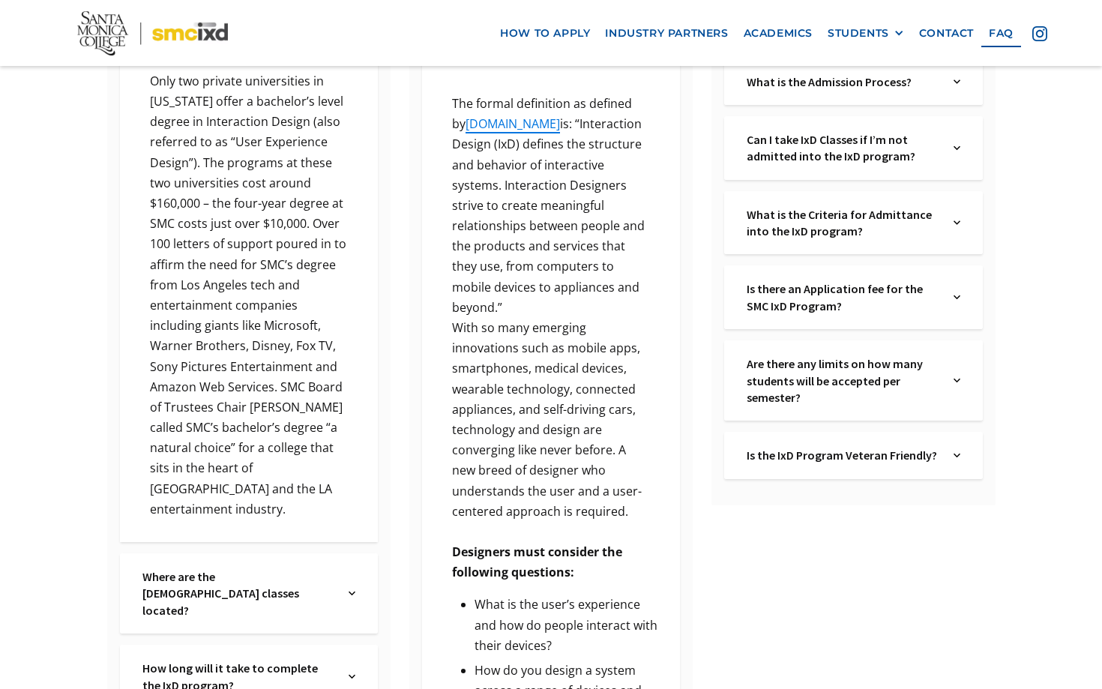
scroll to position [555, 0]
click at [930, 43] on link "contact" at bounding box center [947, 33] width 70 height 28
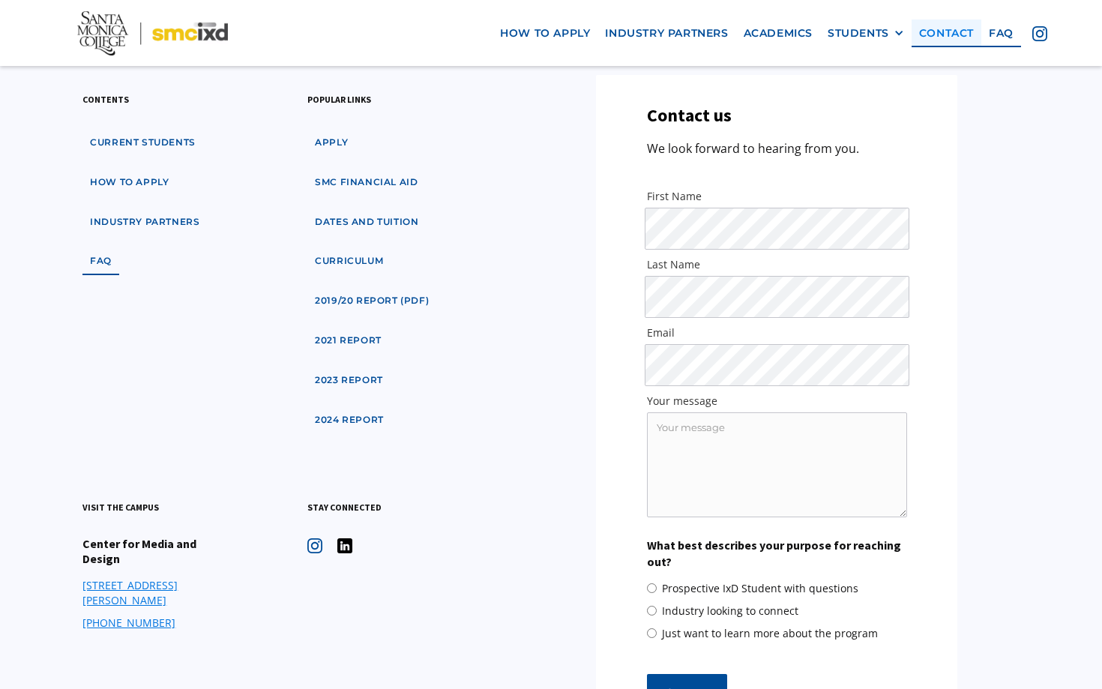
scroll to position [2290, 0]
